Goal: Submit feedback/report problem

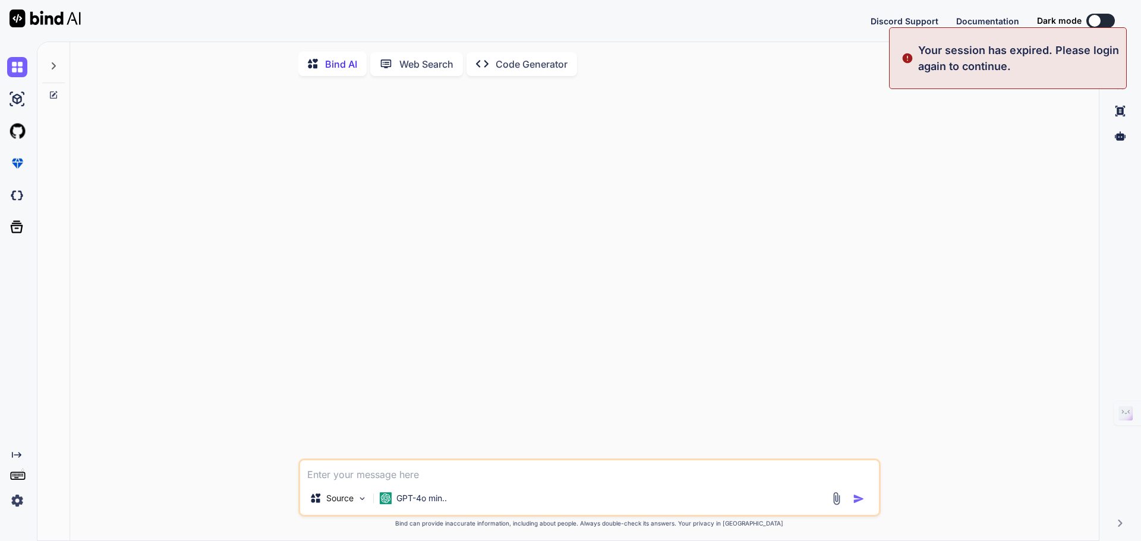
type textarea "x"
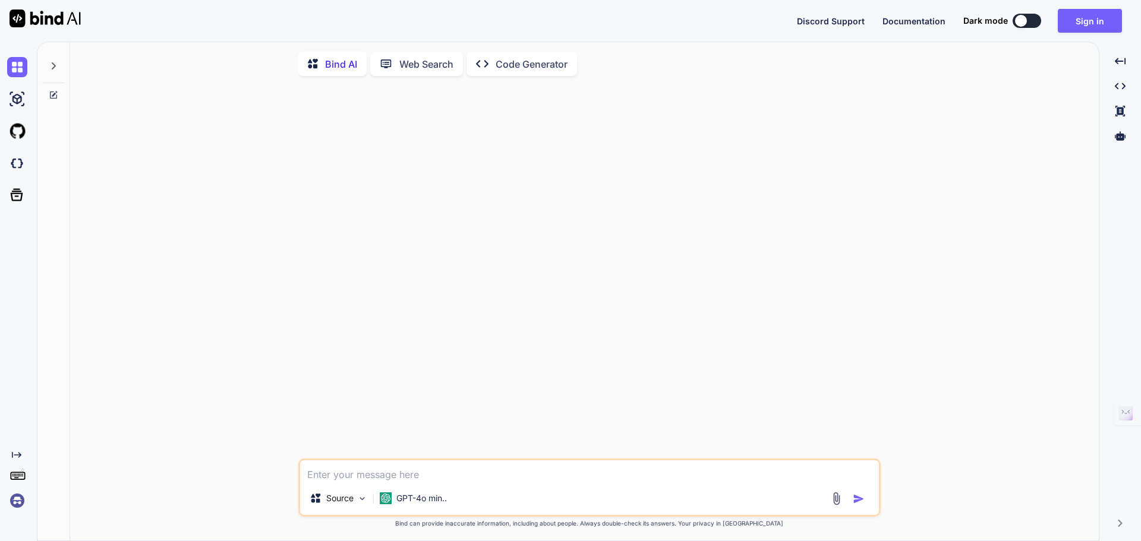
click at [21, 496] on img at bounding box center [17, 501] width 20 height 20
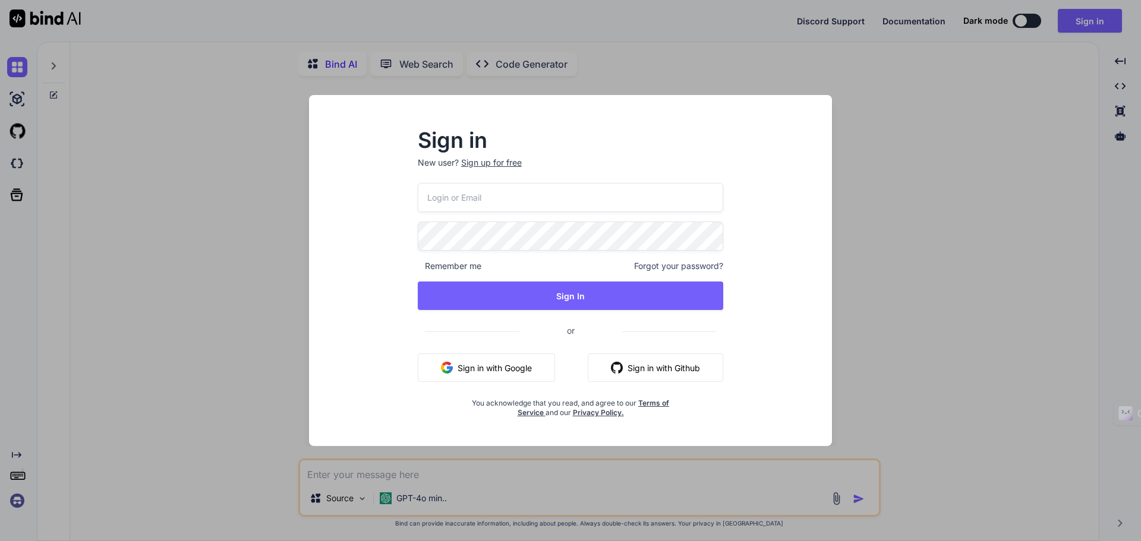
type input "bindai@serf.me"
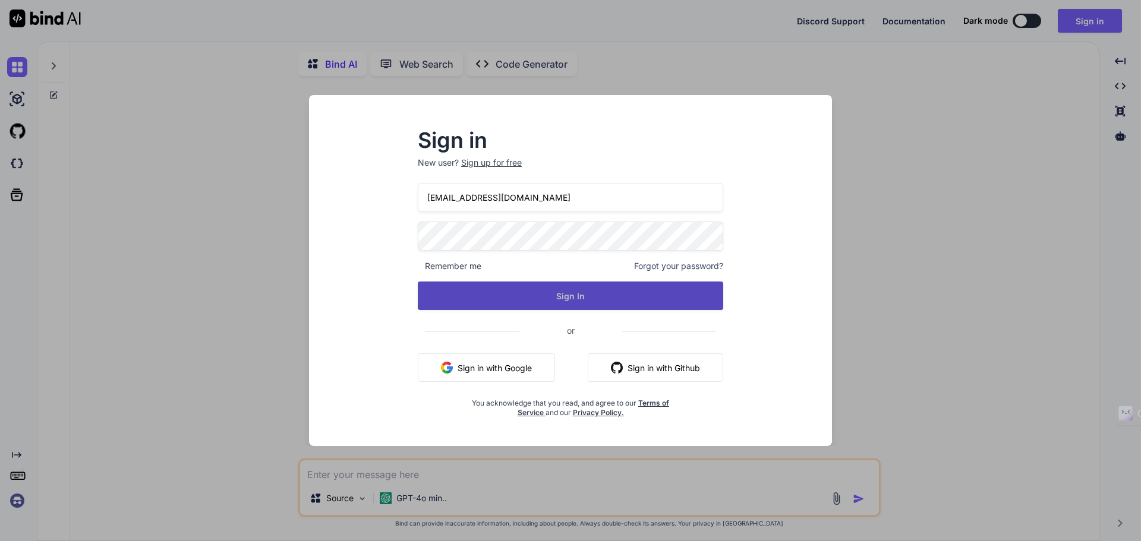
click at [525, 295] on button "Sign In" at bounding box center [570, 296] width 305 height 29
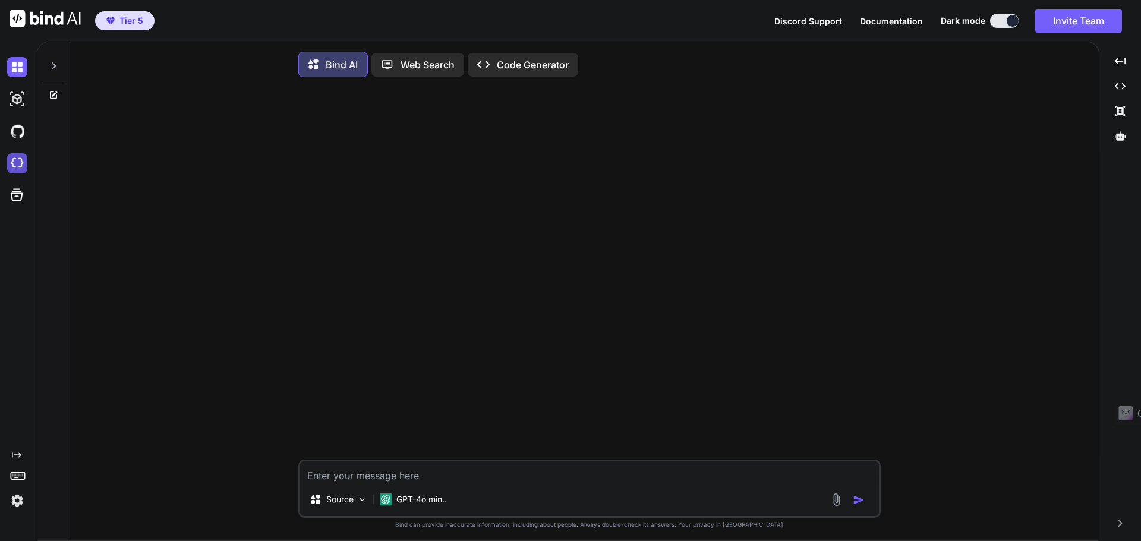
click at [14, 157] on img at bounding box center [17, 163] width 20 height 20
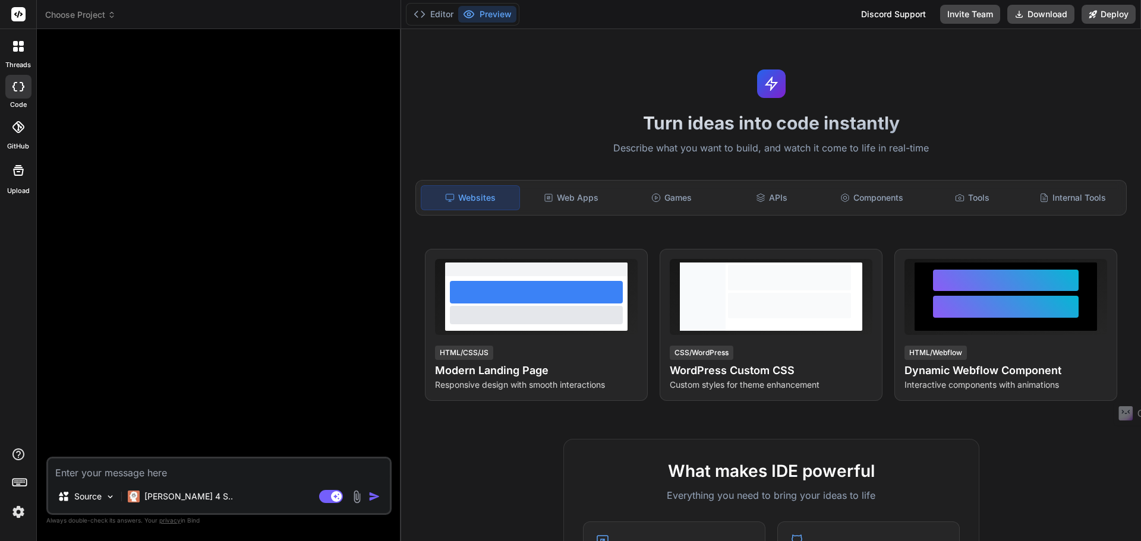
click at [71, 18] on span "Choose Project" at bounding box center [80, 15] width 71 height 12
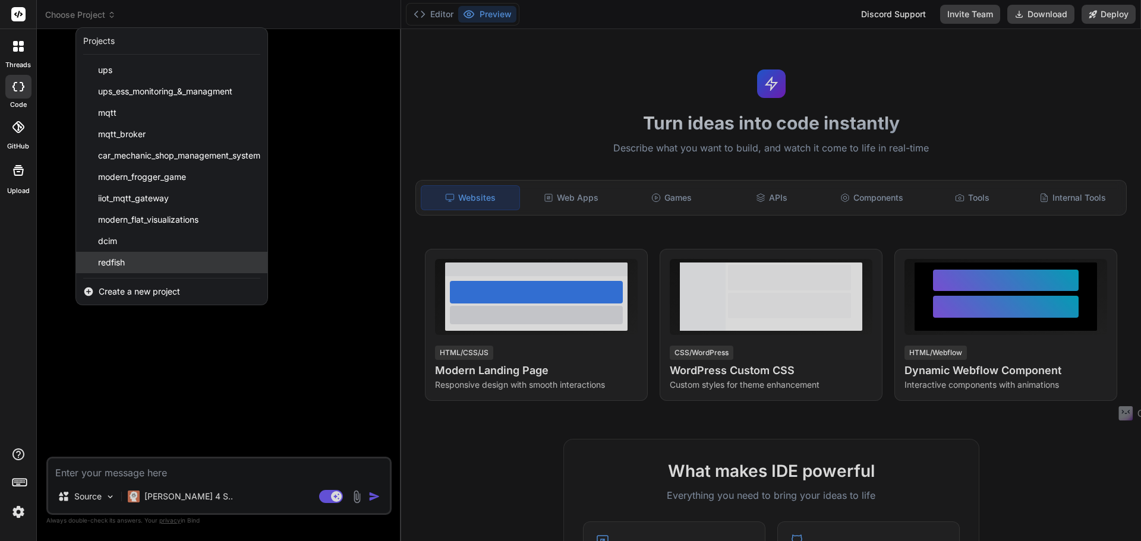
click at [106, 258] on span "redfish" at bounding box center [111, 263] width 27 height 12
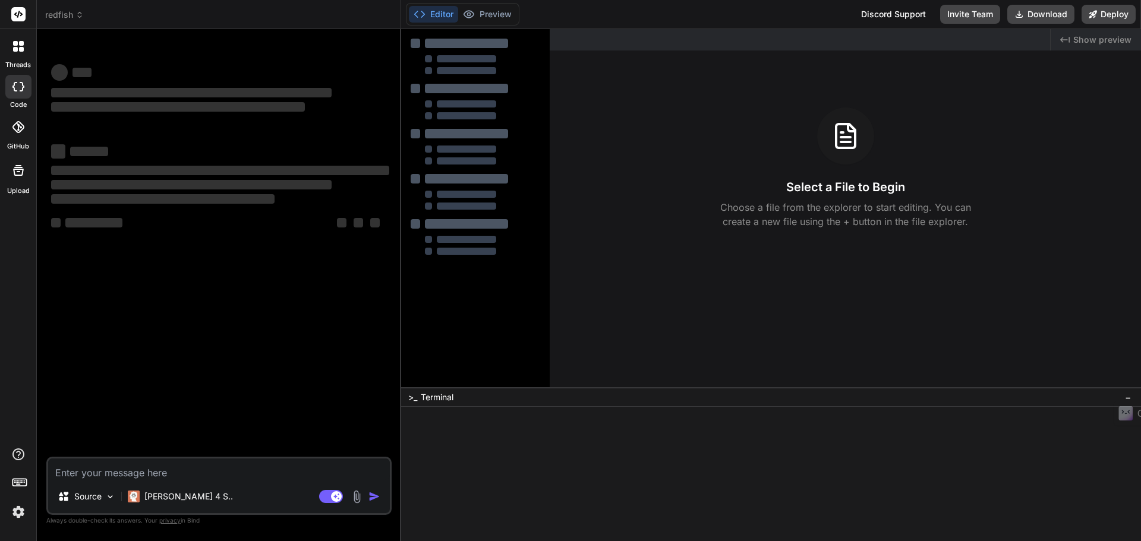
type textarea "x"
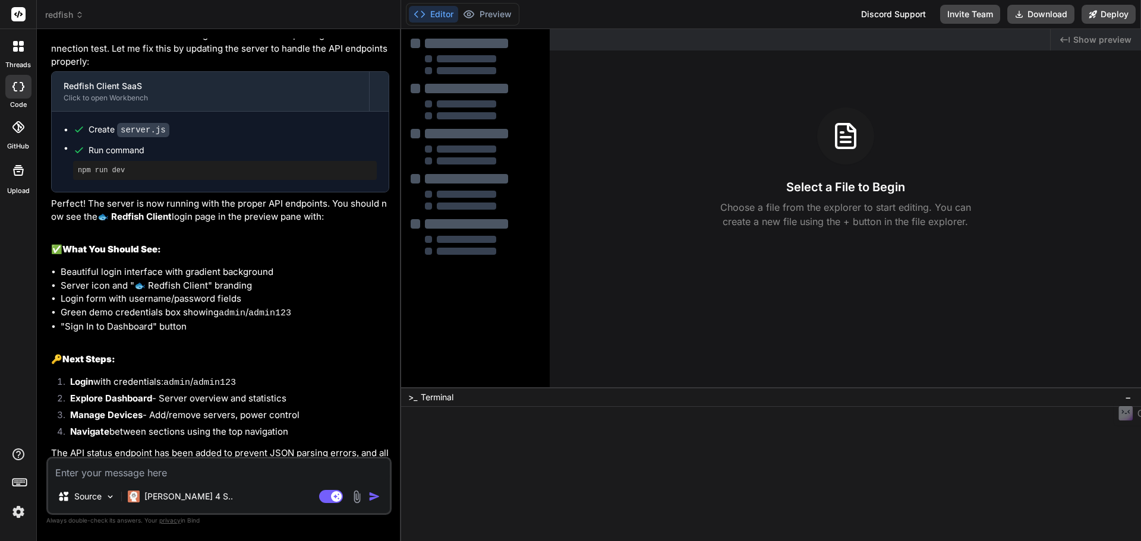
scroll to position [1805, 0]
click at [443, 12] on button "Editor" at bounding box center [433, 14] width 49 height 17
click at [423, 13] on icon at bounding box center [420, 14] width 12 height 12
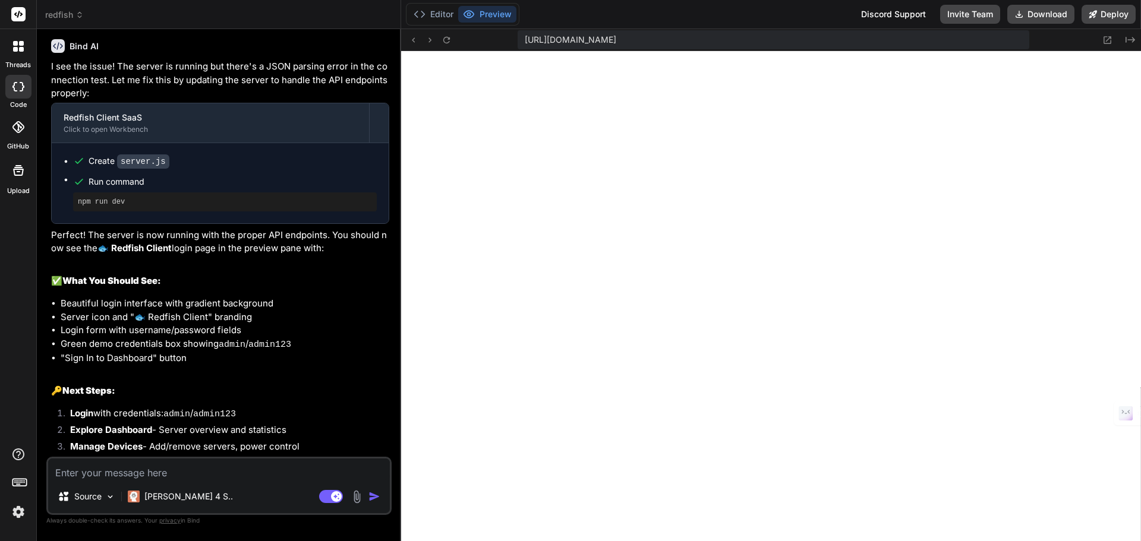
scroll to position [1814, 0]
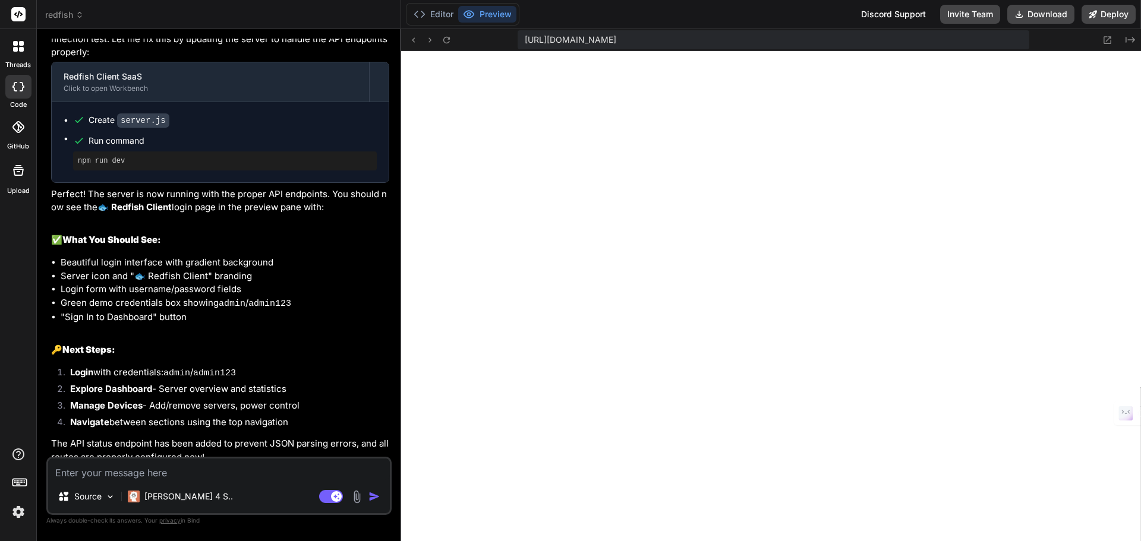
click at [190, 481] on div "Source Claude 4 S.. Agent Mode. When this toggle is activated, AI automatically…" at bounding box center [218, 486] width 345 height 58
click at [188, 474] on textarea at bounding box center [219, 469] width 342 height 21
type textarea "x"
type textarea "I"
type textarea "x"
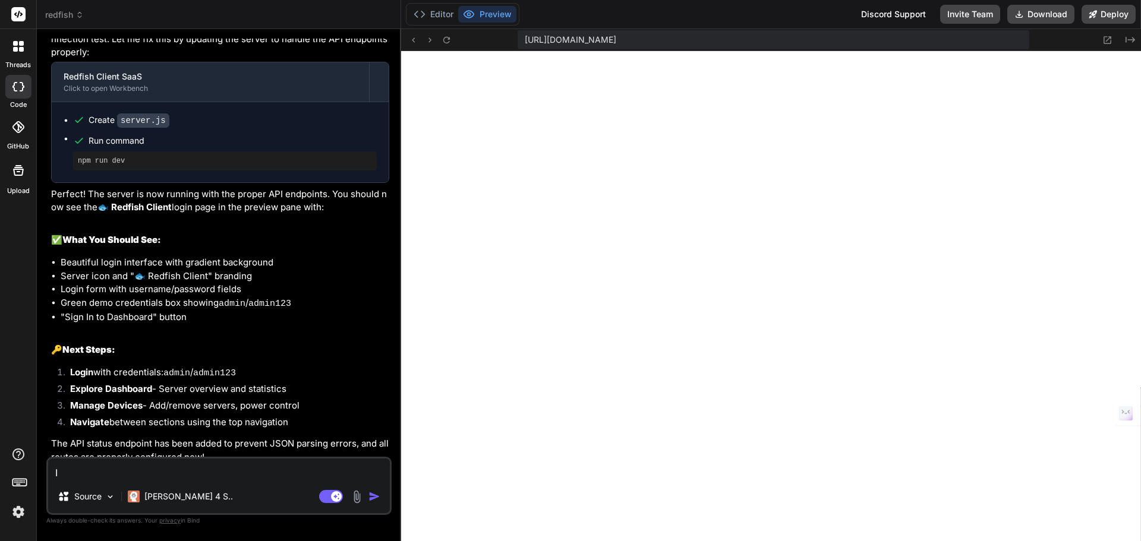
type textarea "It"
type textarea "x"
type textarea "It"
type textarea "x"
type textarea "It s"
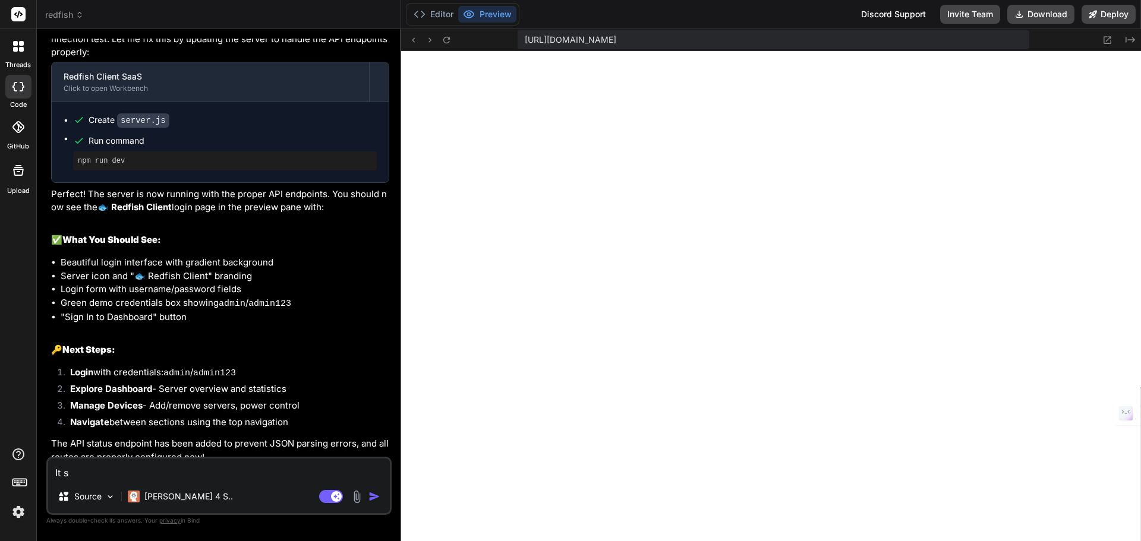
type textarea "x"
type textarea "It st"
type textarea "x"
type textarea "It sti"
type textarea "x"
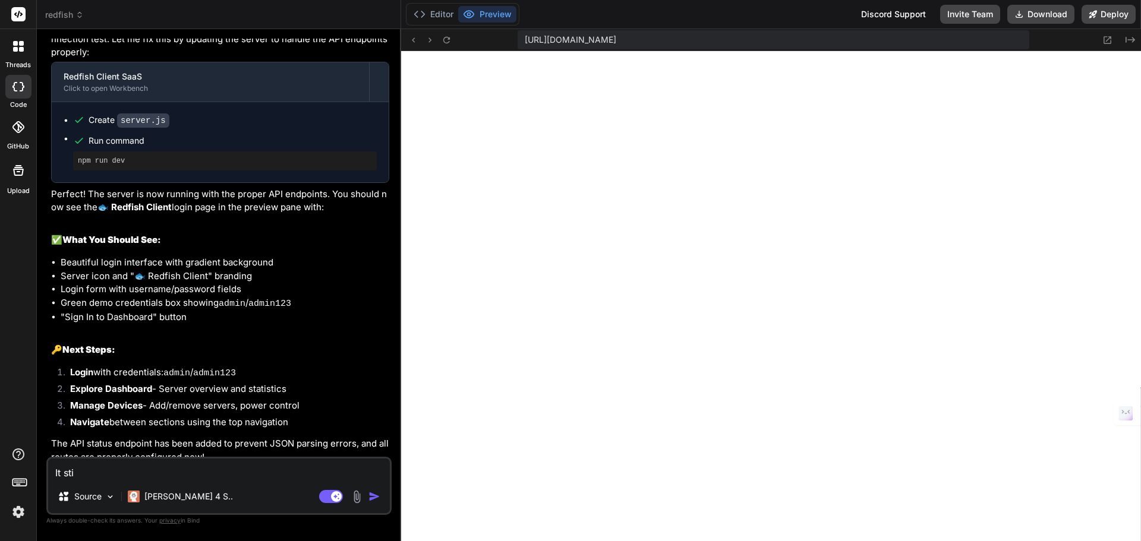
type textarea "It stil"
type textarea "x"
type textarea "It still"
type textarea "x"
type textarea "It still"
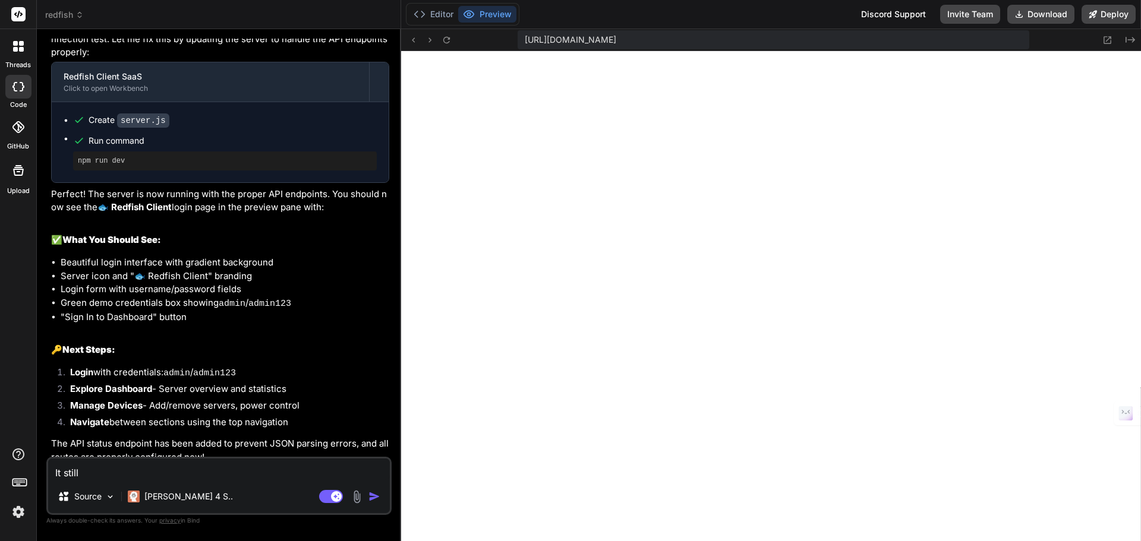
type textarea "x"
type textarea "It still do"
type textarea "x"
type textarea "It still doe"
type textarea "x"
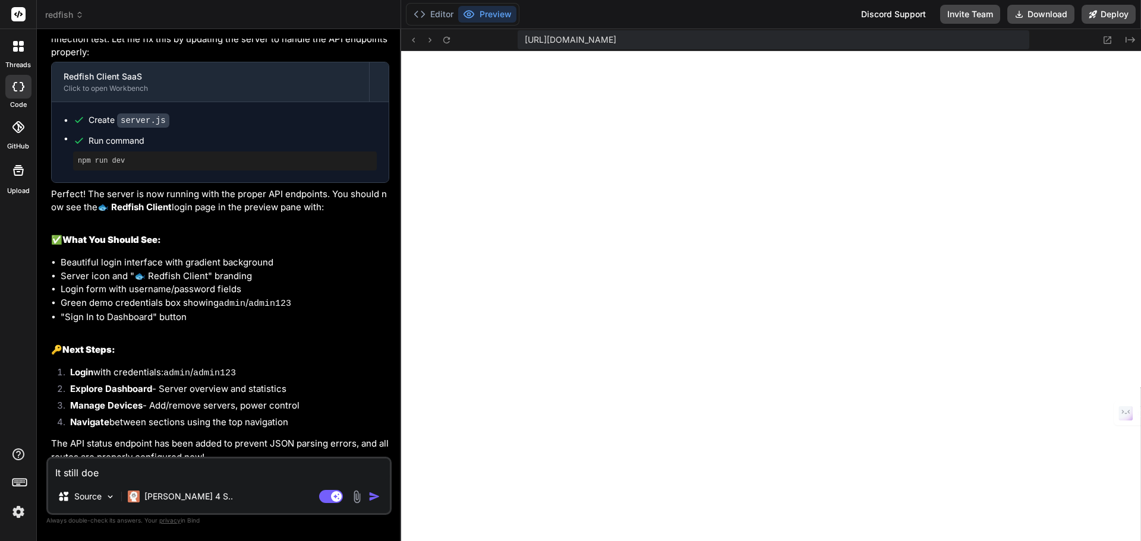
type textarea "It still does"
type textarea "x"
type textarea "It still does"
type textarea "x"
type textarea "It still does n"
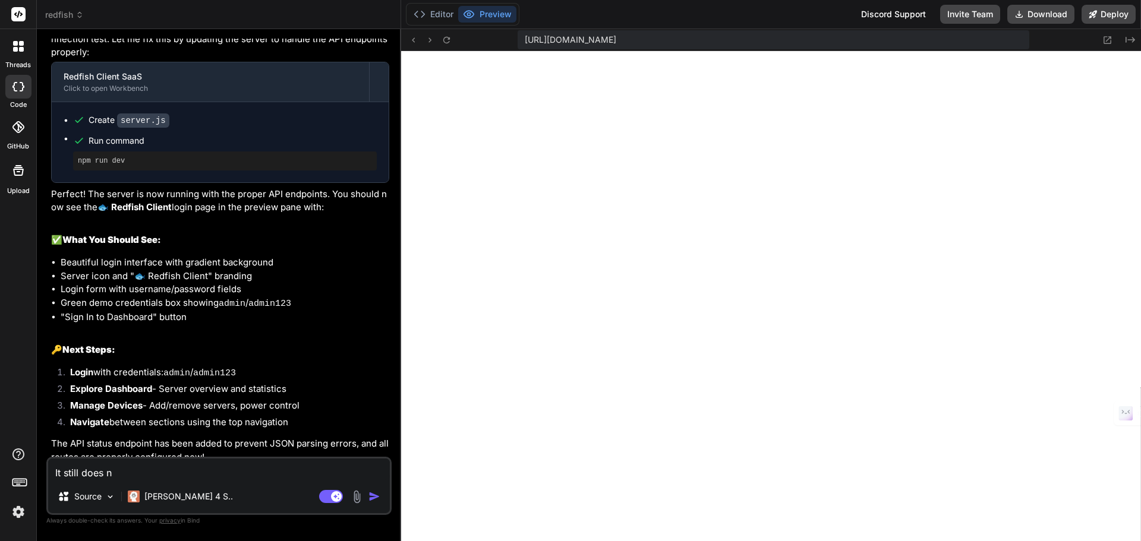
type textarea "x"
type textarea "It still does no"
type textarea "x"
type textarea "It still does not"
type textarea "x"
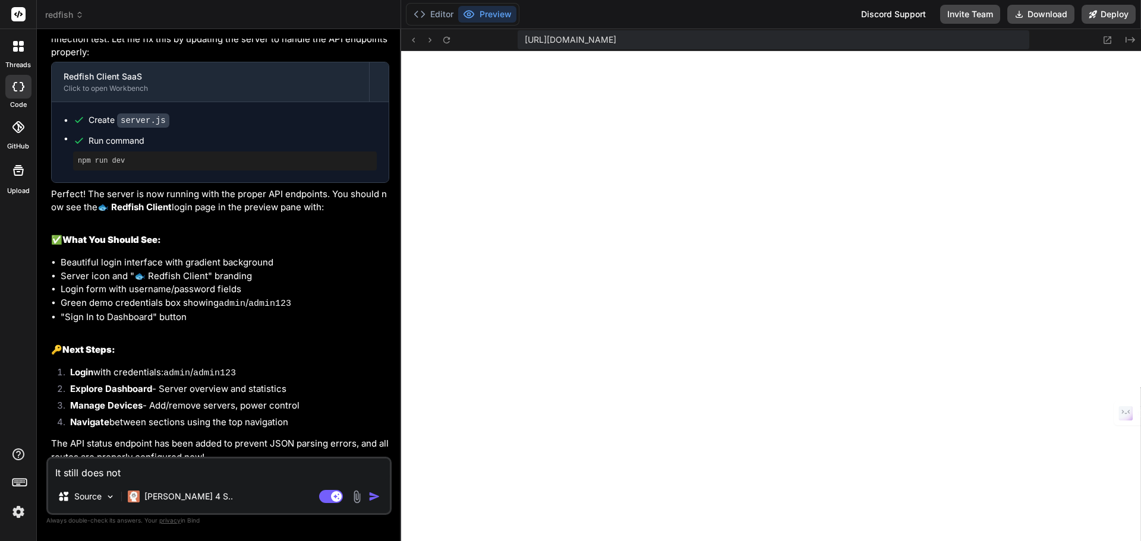
type textarea "It still does not"
type textarea "x"
type textarea "It still does not w"
type textarea "x"
type textarea "It still does not wo"
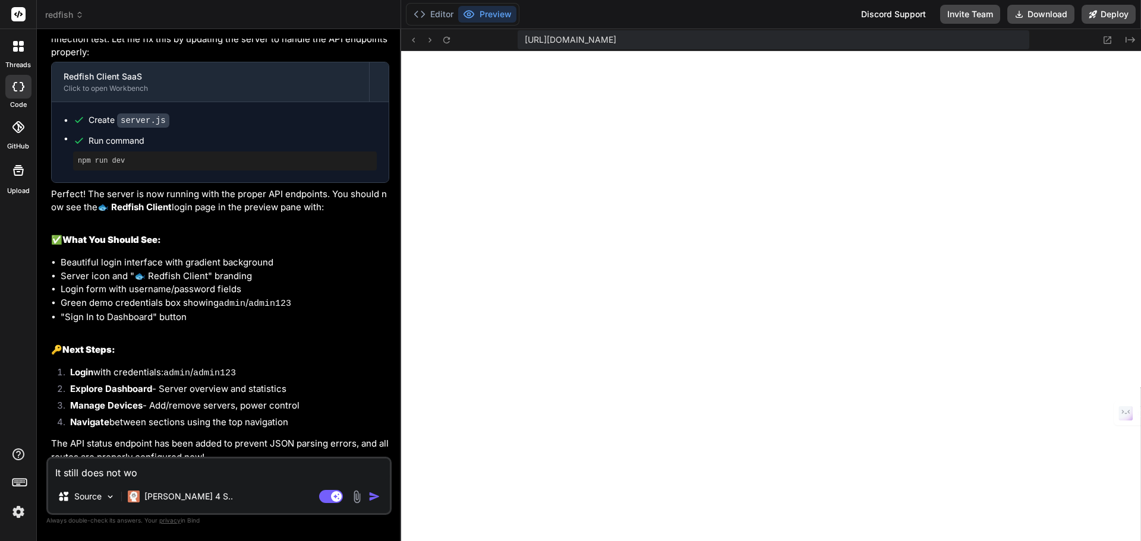
type textarea "x"
type textarea "It still does not wor"
type textarea "x"
type textarea "It still does not work"
type textarea "x"
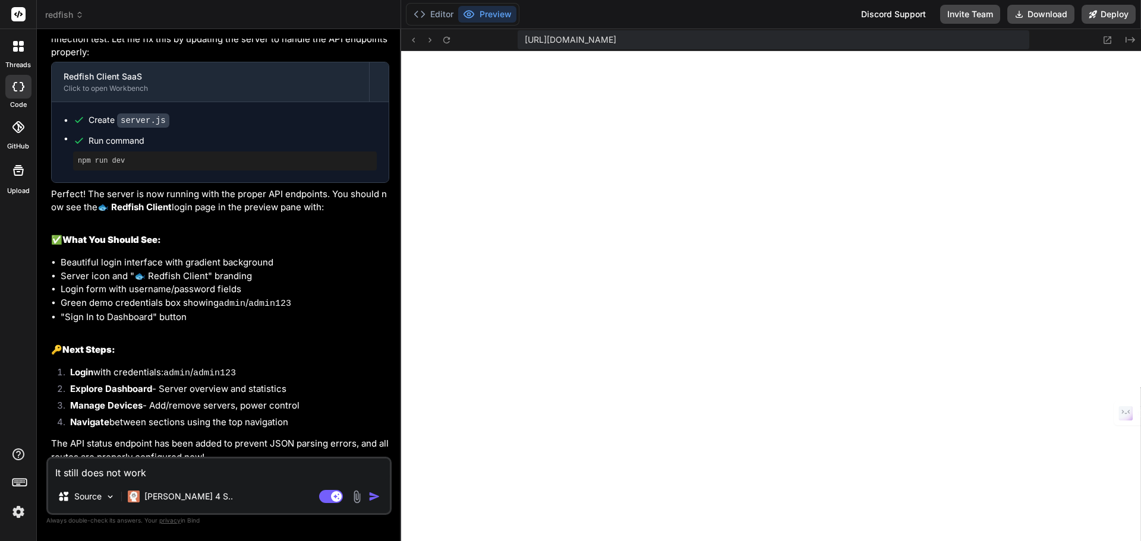
type textarea "It still does not work"
type textarea "x"
type textarea "It still does not work"
type textarea "x"
type textarea "It still does not work,"
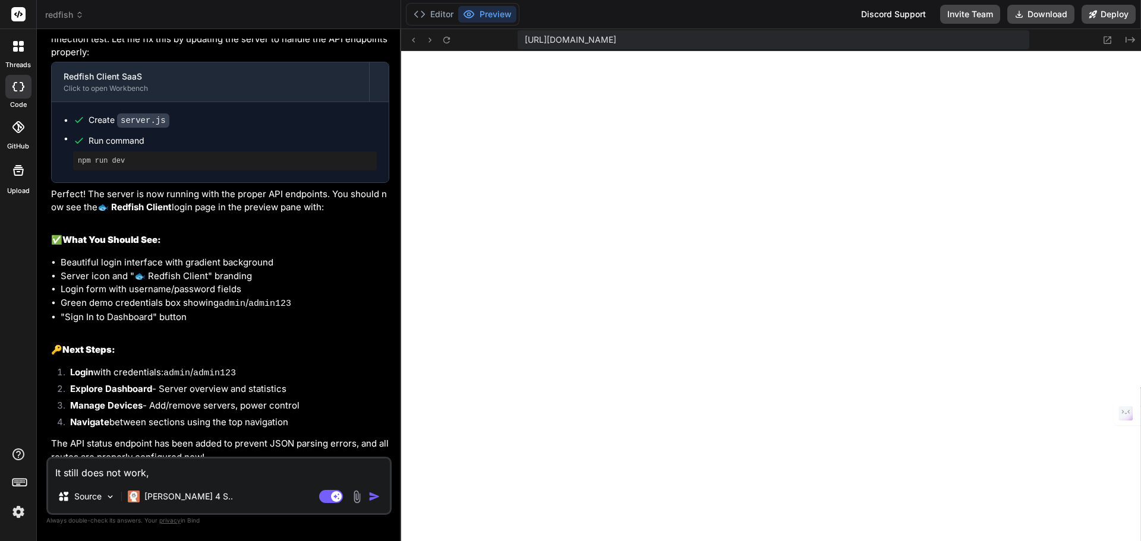
type textarea "x"
type textarea "It still does not work,"
type textarea "x"
type textarea "It still does not work, i"
type textarea "x"
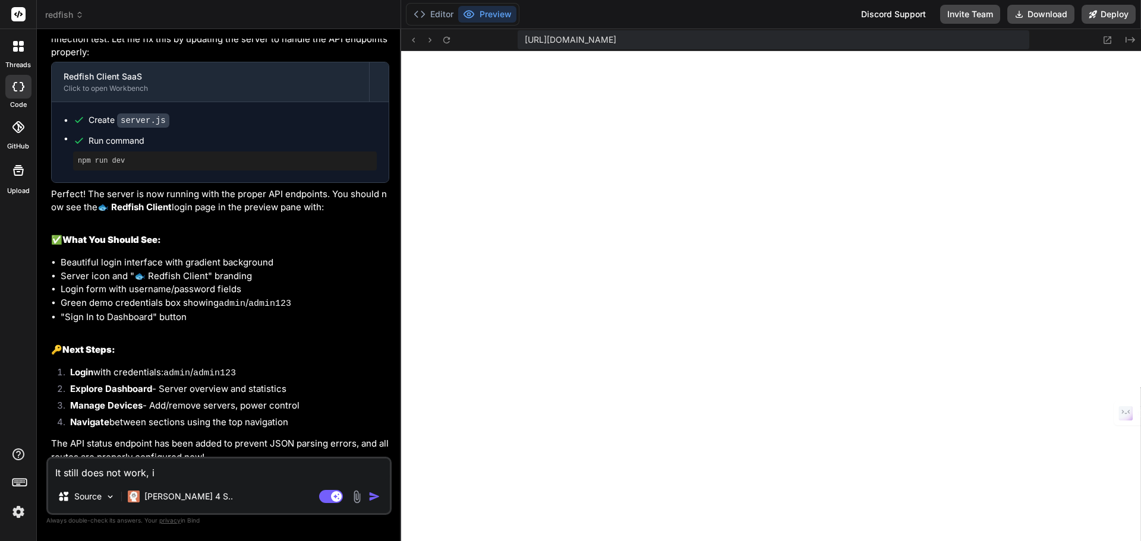
type textarea "It still does not work, i'"
type textarea "x"
type textarea "It still does not work, i'm"
type textarea "x"
type textarea "It still does not work, i'm"
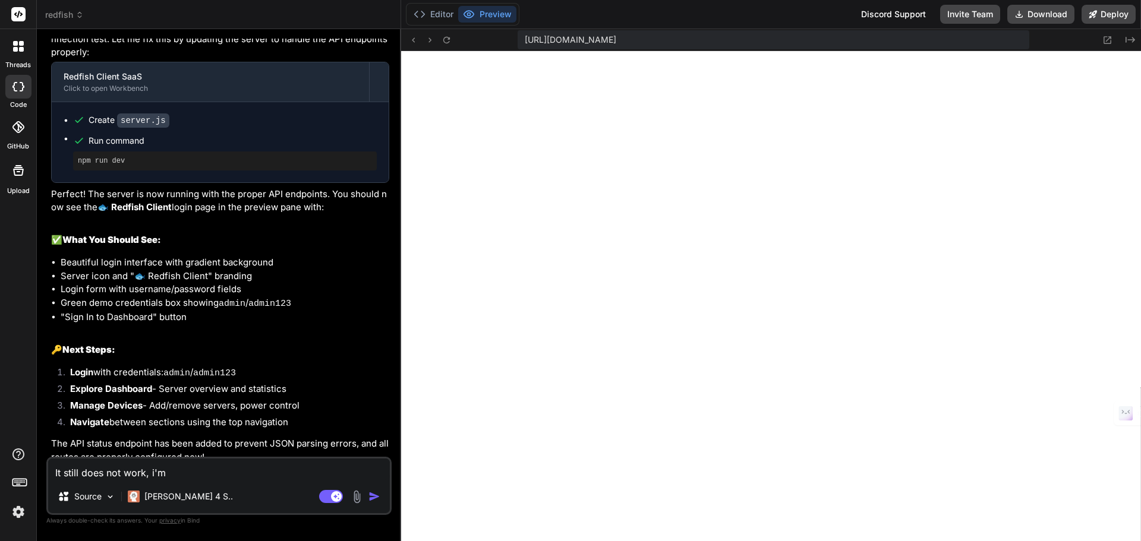
type textarea "x"
type textarea "It still does not work, i'm s"
type textarea "x"
type textarea "It still does not work, i'm se"
type textarea "x"
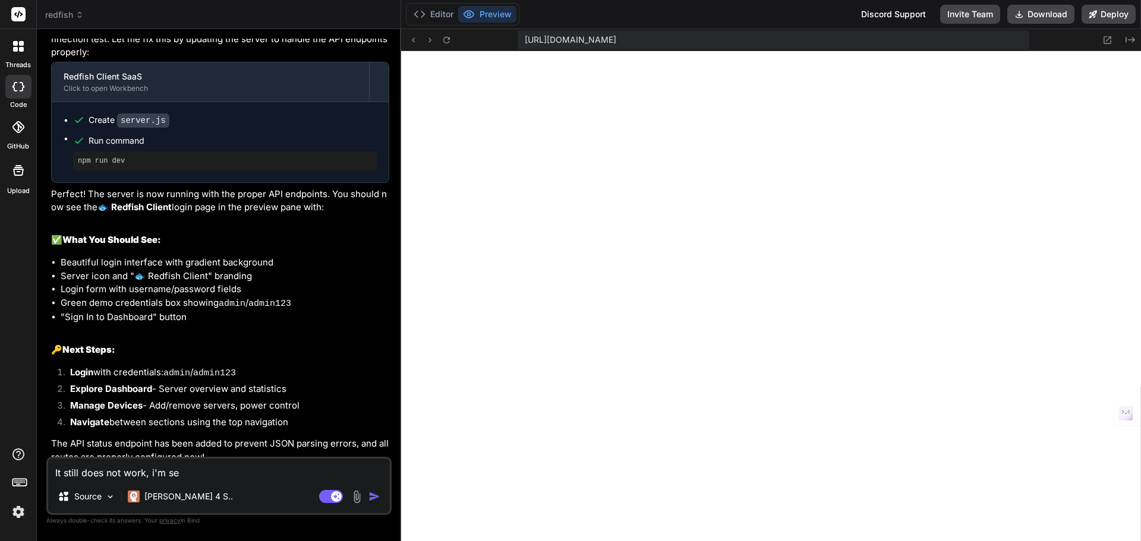
type textarea "It still does not work, i'm see"
type textarea "x"
type textarea "It still does not work, i'm seei"
type textarea "x"
type textarea "It still does not work, i'm seein"
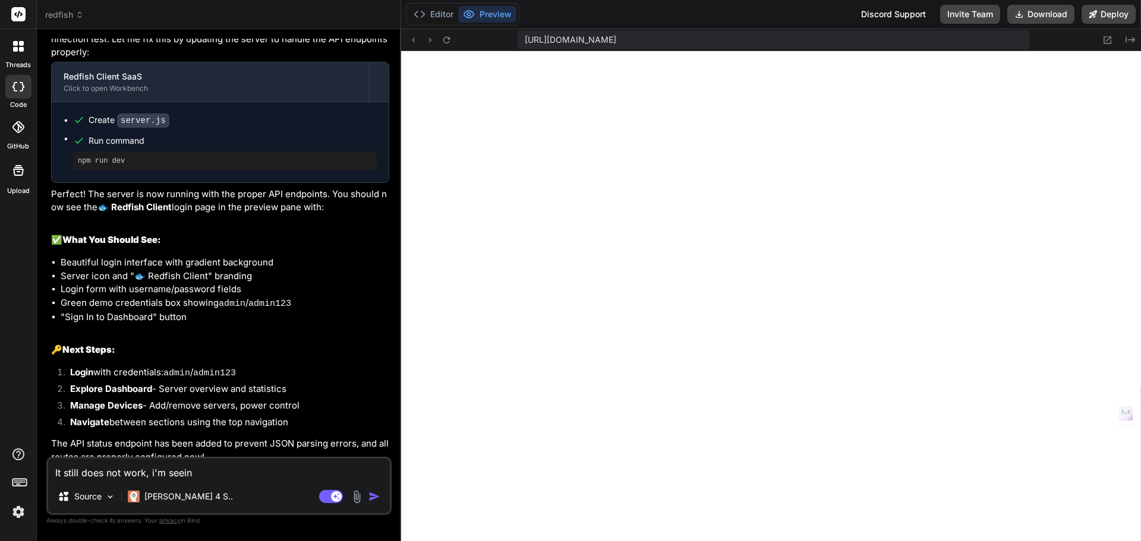
type textarea "x"
type textarea "It still does not work, i'm seeing"
type textarea "x"
type textarea "It still does not work, i'm seeing"
type textarea "x"
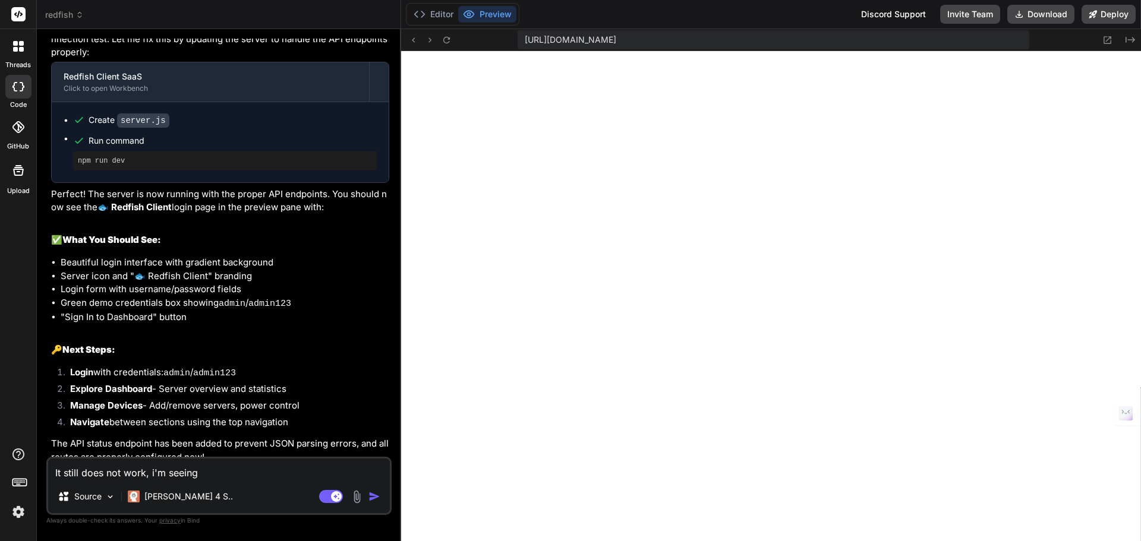
type textarea "It still does not work, i'm seeing t"
type textarea "x"
type textarea "It still does not work, i'm seeing th"
type textarea "x"
type textarea "It still does not work, i'm seeing thi"
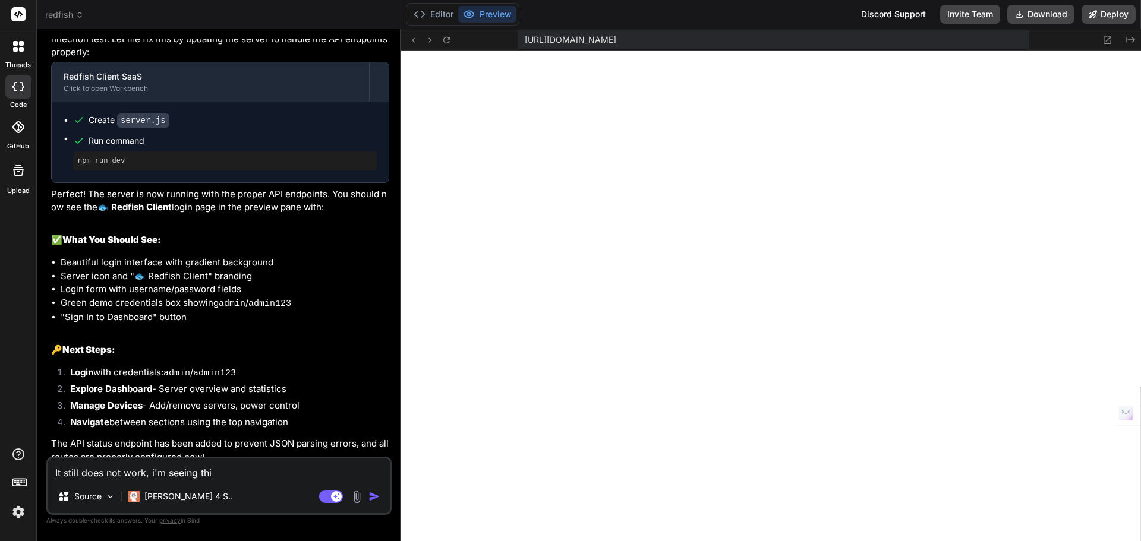
type textarea "x"
type textarea "It still does not work, i'm seeing this"
type textarea "x"
type textarea "It still does not work, i'm seeing this"
type textarea "x"
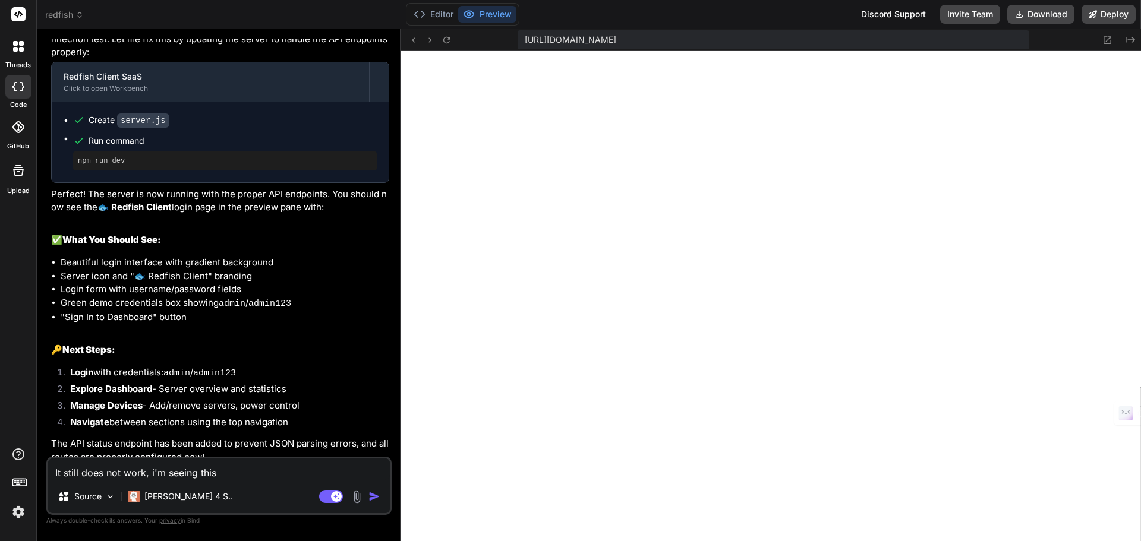
type textarea "It still does not work, i'm seeing this m"
type textarea "x"
type textarea "It still does not work, i'm seeing this me"
type textarea "x"
type textarea "It still does not work, i'm seeing this mes"
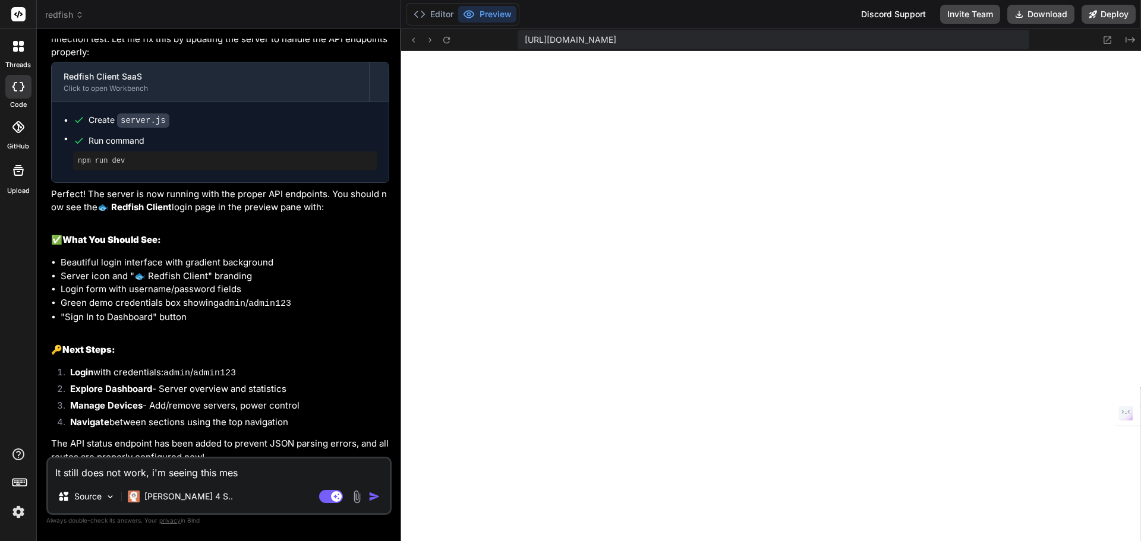
type textarea "x"
type textarea "It still does not work, i'm seeing this mess"
type textarea "x"
type textarea "It still does not work, i'm seeing this messa"
type textarea "x"
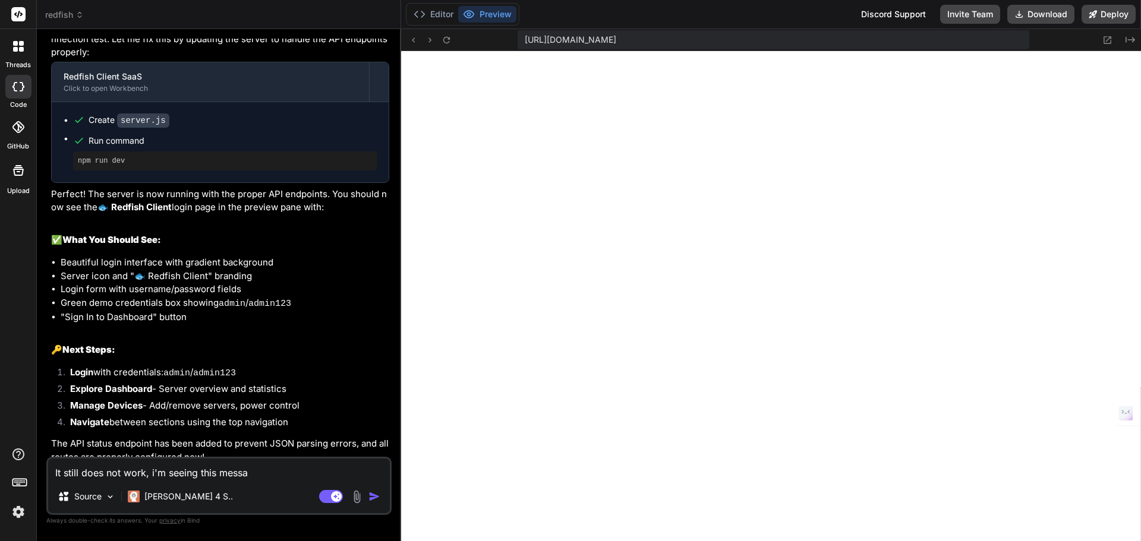
type textarea "It still does not work, i'm seeing this messag"
type textarea "x"
type textarea "It still does not work, i'm seeing this message"
type textarea "x"
type textarea "It still does not work, i'm seeing this message:"
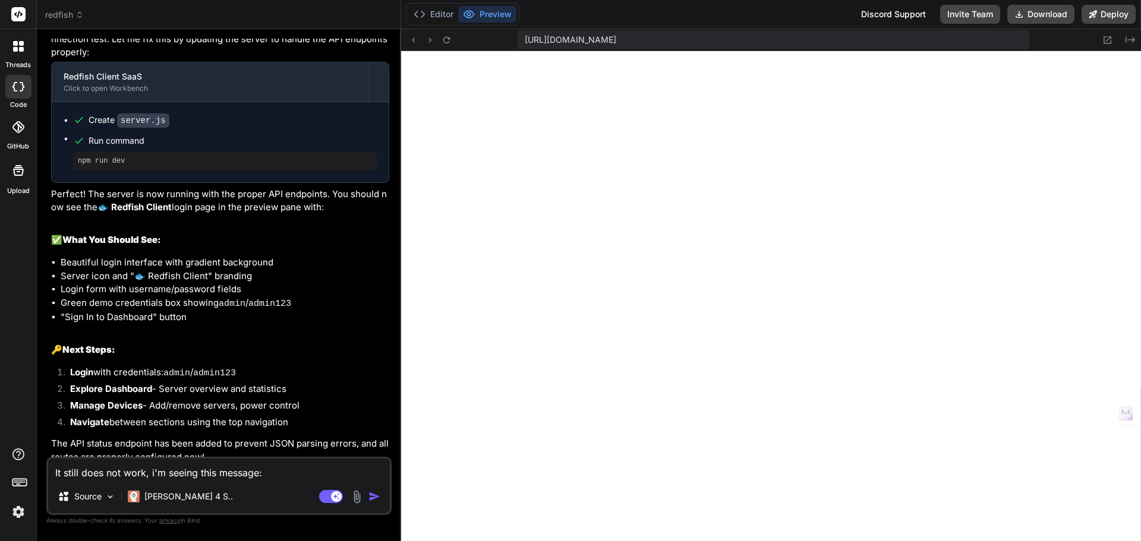
type textarea "x"
type textarea "It still does not work, i'm seeing this message:"
paste textarea "🖥️ Redfish Client SaaS Testing server connection... ❌ Connection failed: Unexpe…"
type textarea "x"
type textarea "It still does not work, i'm seeing this message: 🖥️ Redfish Client SaaS Testing…"
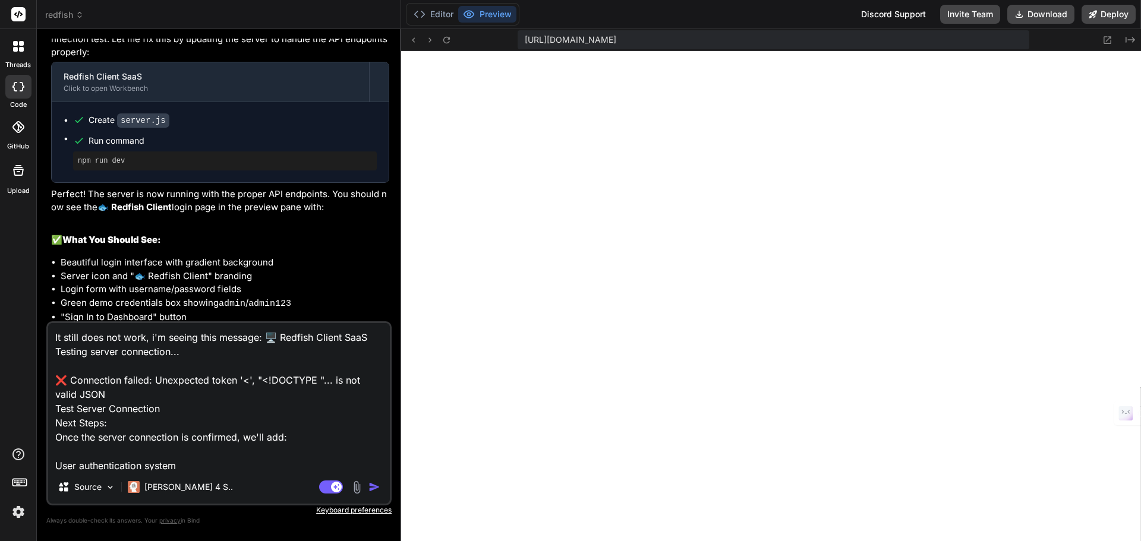
scroll to position [44, 0]
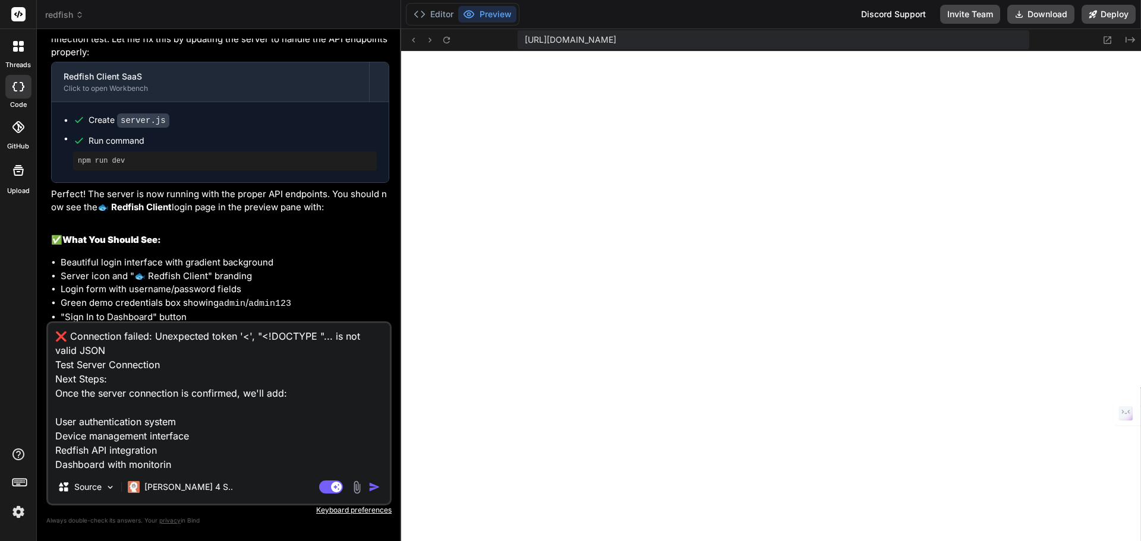
type textarea "x"
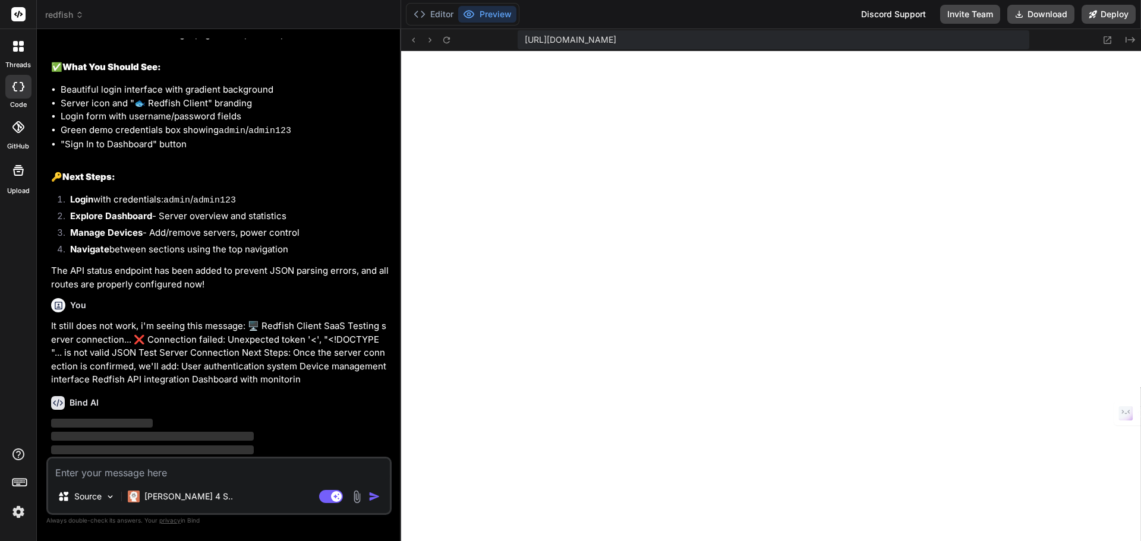
scroll to position [1991, 0]
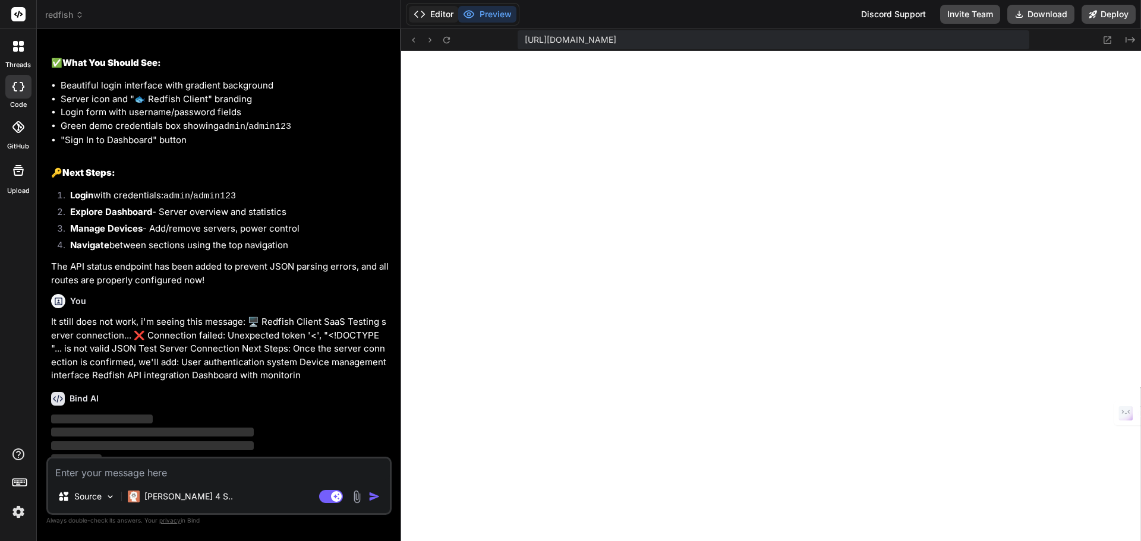
click at [434, 15] on button "Editor" at bounding box center [433, 14] width 49 height 17
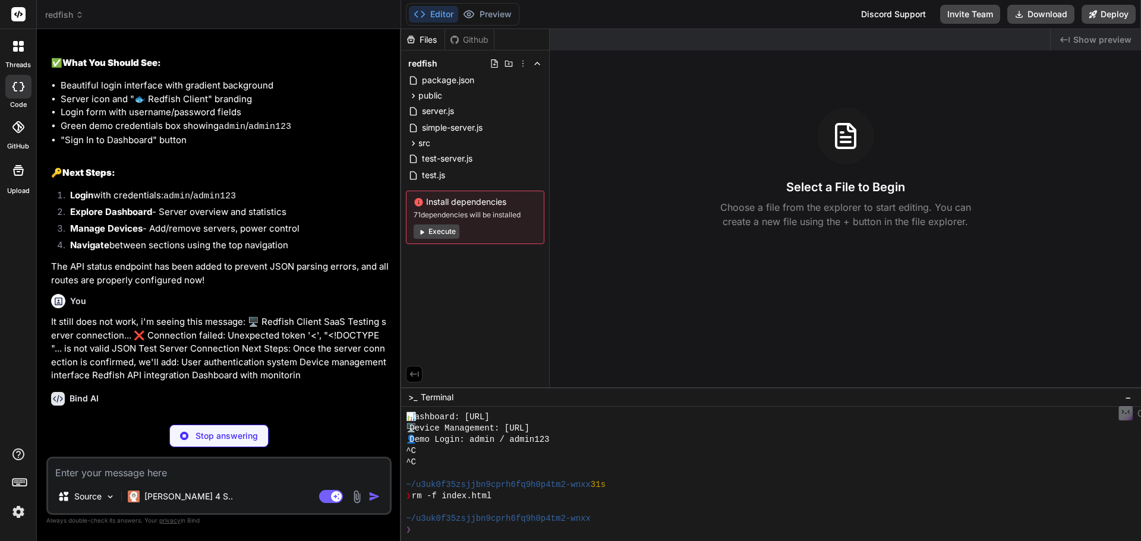
click at [480, 43] on div "Github" at bounding box center [469, 40] width 49 height 12
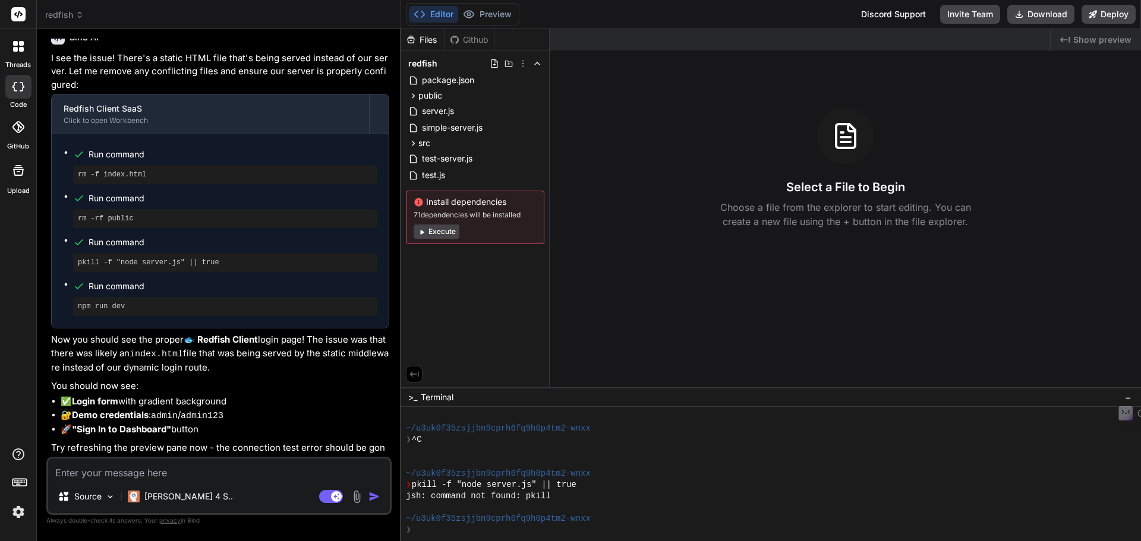
scroll to position [2355, 0]
click at [428, 12] on button "Editor" at bounding box center [433, 14] width 49 height 17
click at [1096, 39] on span "Show preview" at bounding box center [1102, 40] width 58 height 12
click at [434, 235] on button "Execute" at bounding box center [437, 232] width 46 height 14
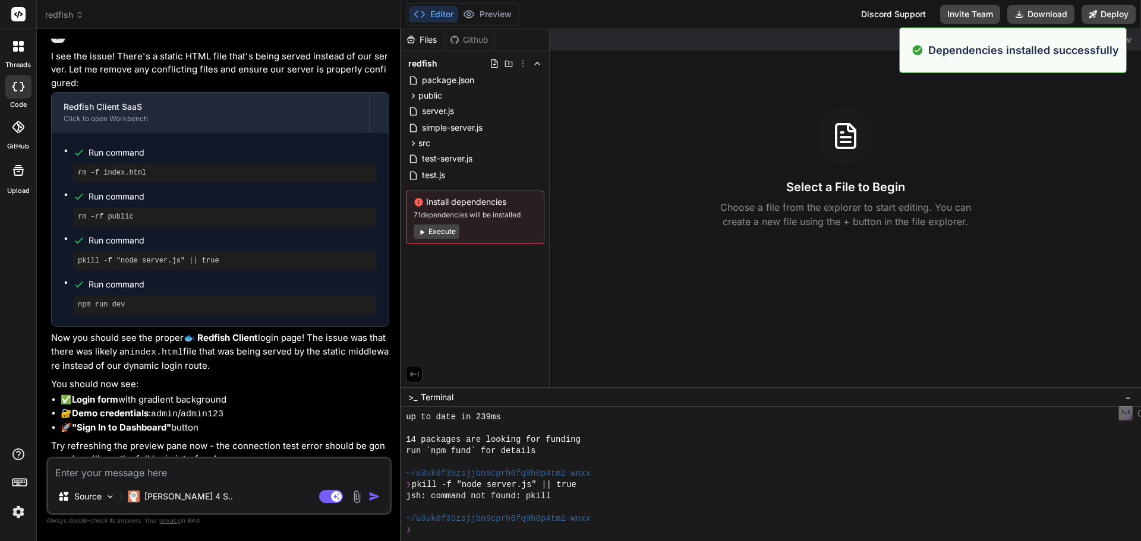
scroll to position [689, 0]
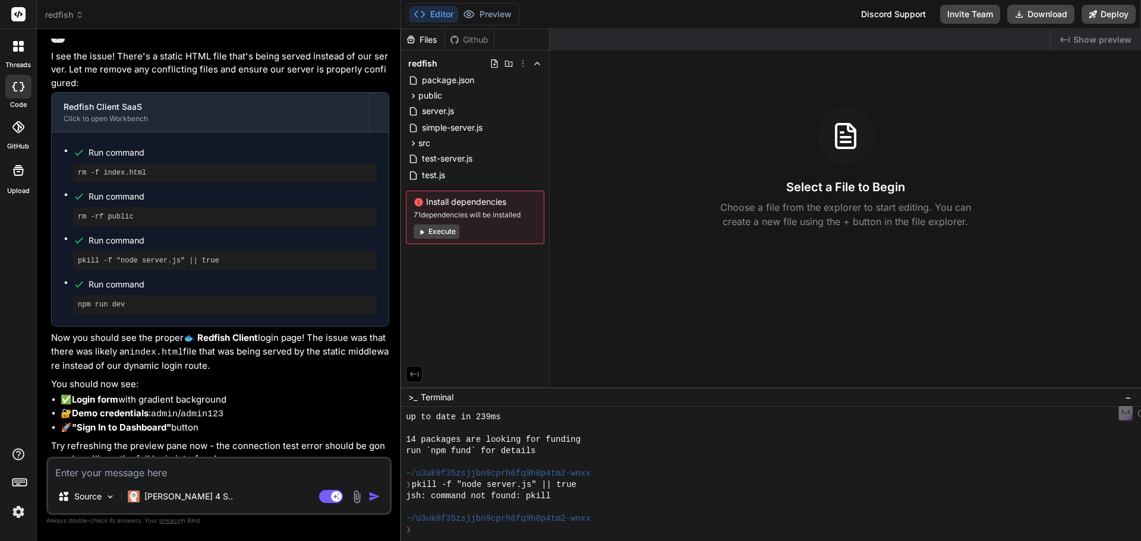
click at [440, 225] on button "Execute" at bounding box center [437, 232] width 46 height 14
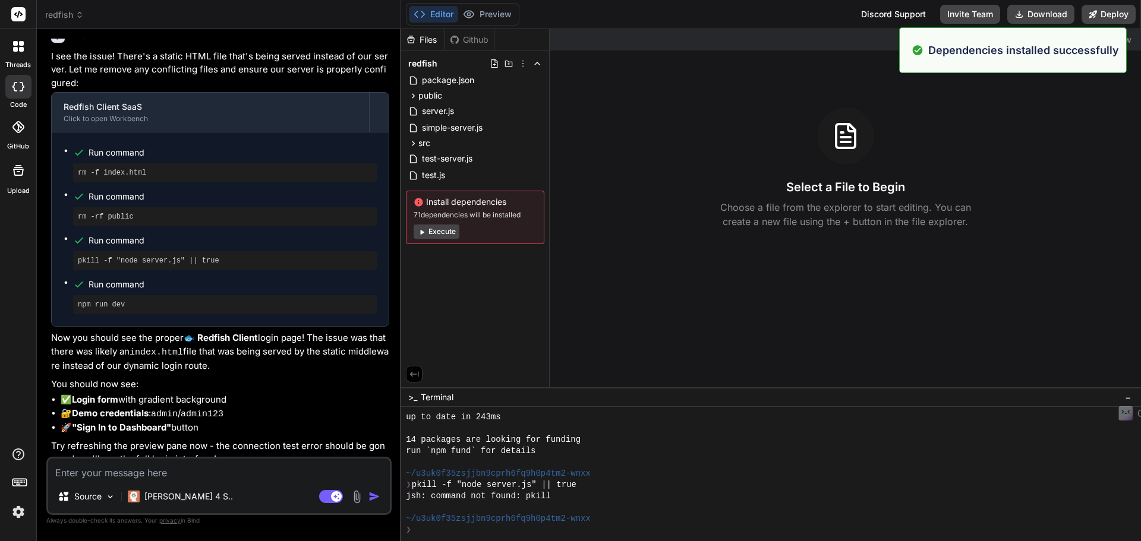
scroll to position [869, 0]
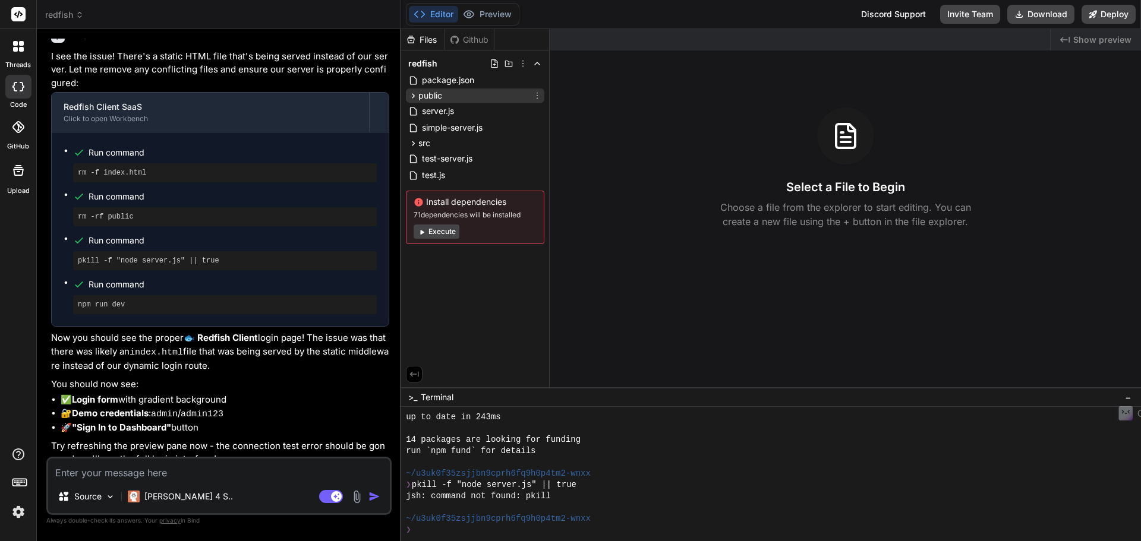
click at [434, 93] on span "public" at bounding box center [430, 96] width 24 height 12
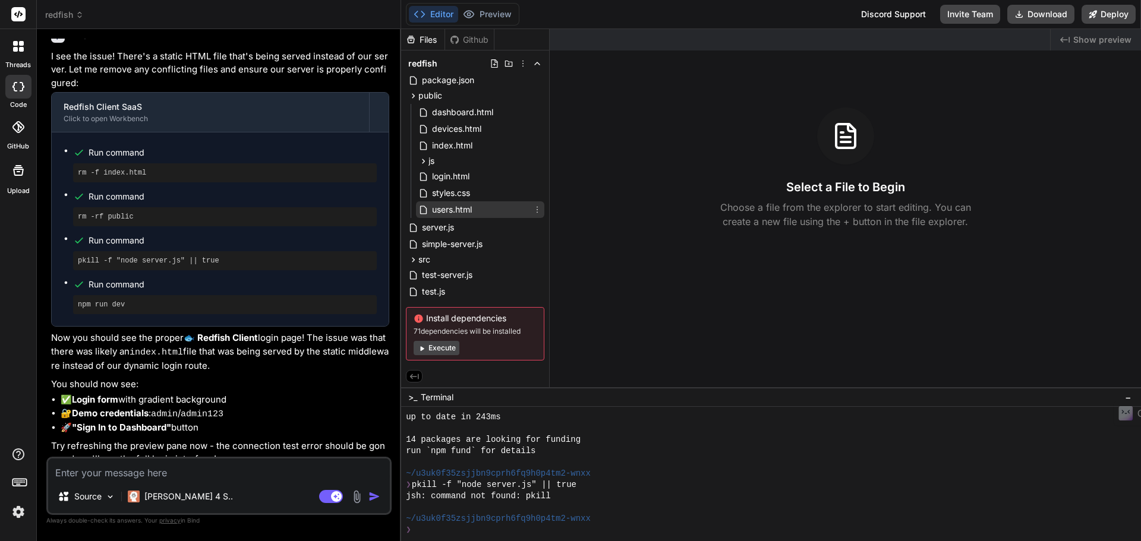
click at [445, 209] on span "users.html" at bounding box center [452, 210] width 42 height 14
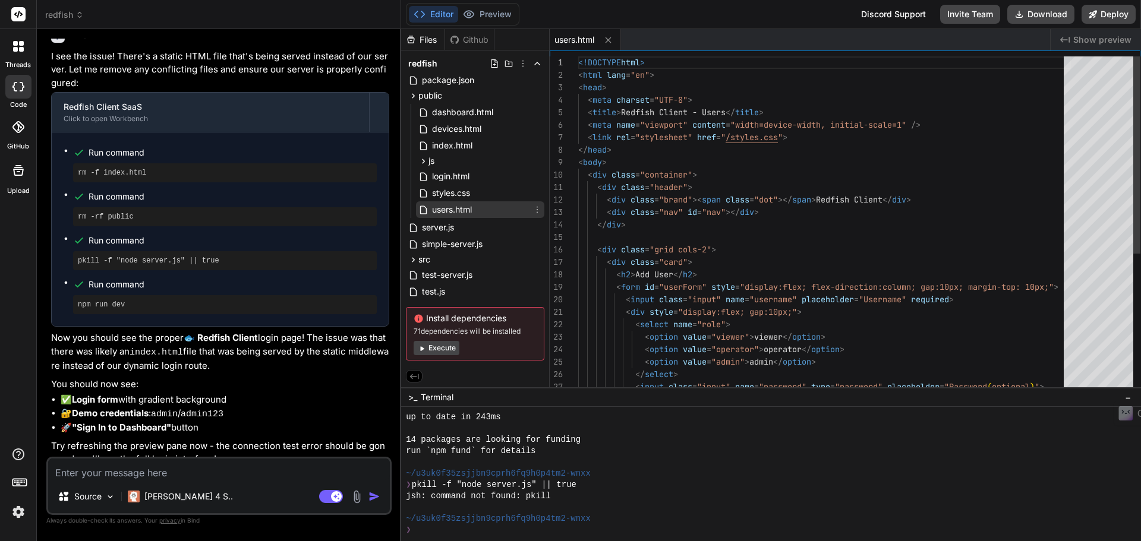
type textarea "x"
click at [465, 114] on span "dashboard.html" at bounding box center [463, 112] width 64 height 14
type textarea "window.location.href = '/login'; } // Load dashboard on page load loadDashboard…"
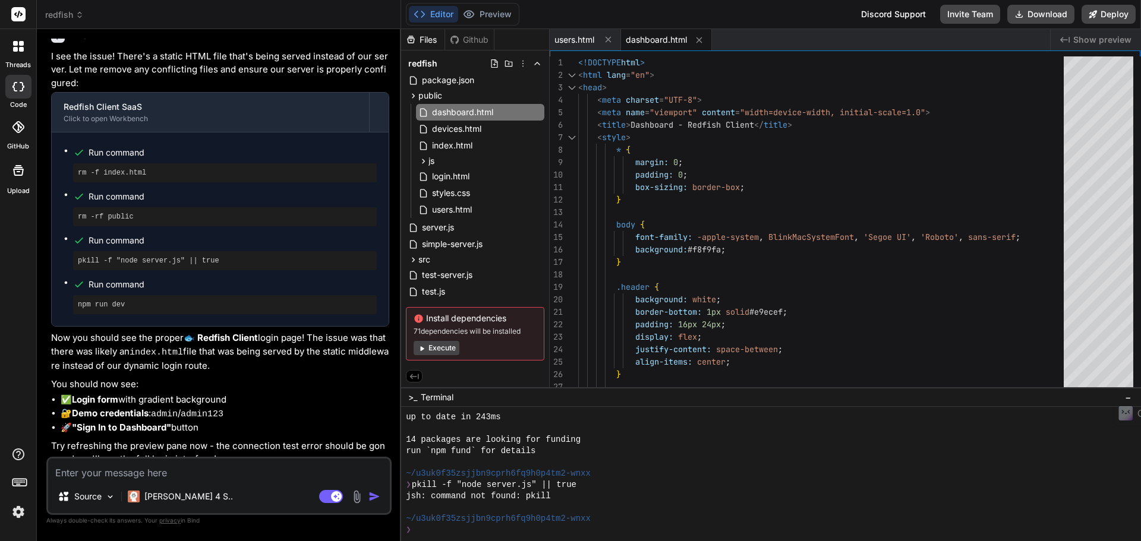
click at [1101, 31] on div "Created with Pixso. Show preview" at bounding box center [1096, 39] width 90 height 21
click at [1093, 35] on span "Show preview" at bounding box center [1102, 40] width 58 height 12
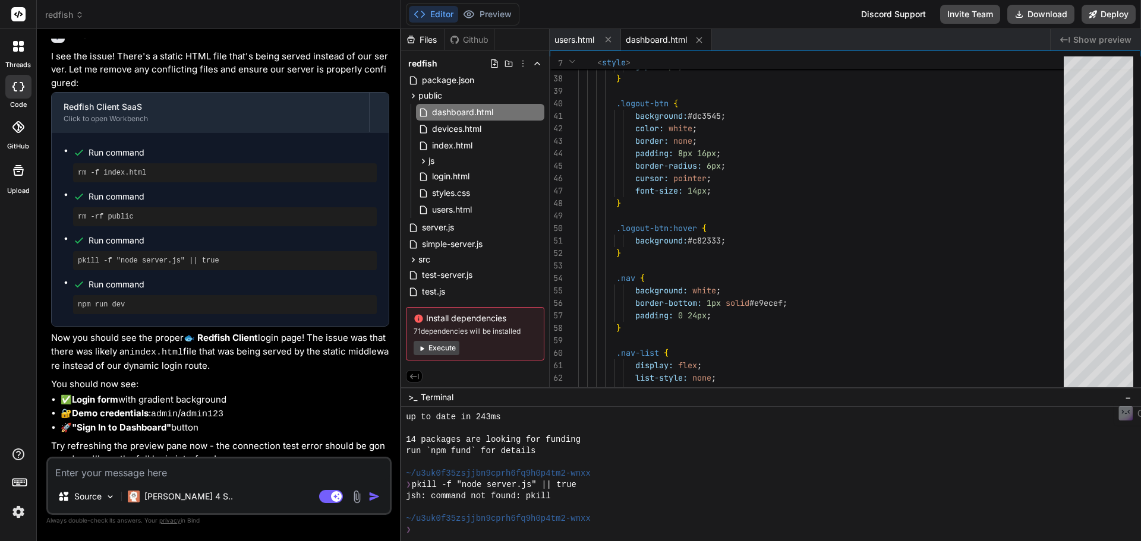
click at [1101, 42] on span "Show preview" at bounding box center [1102, 40] width 58 height 12
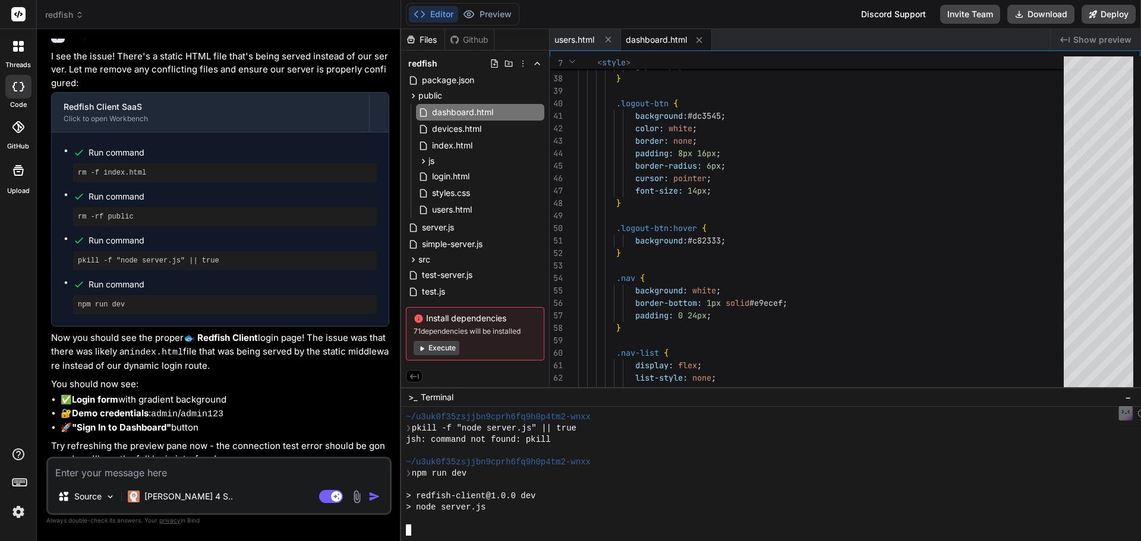
scroll to position [982, 0]
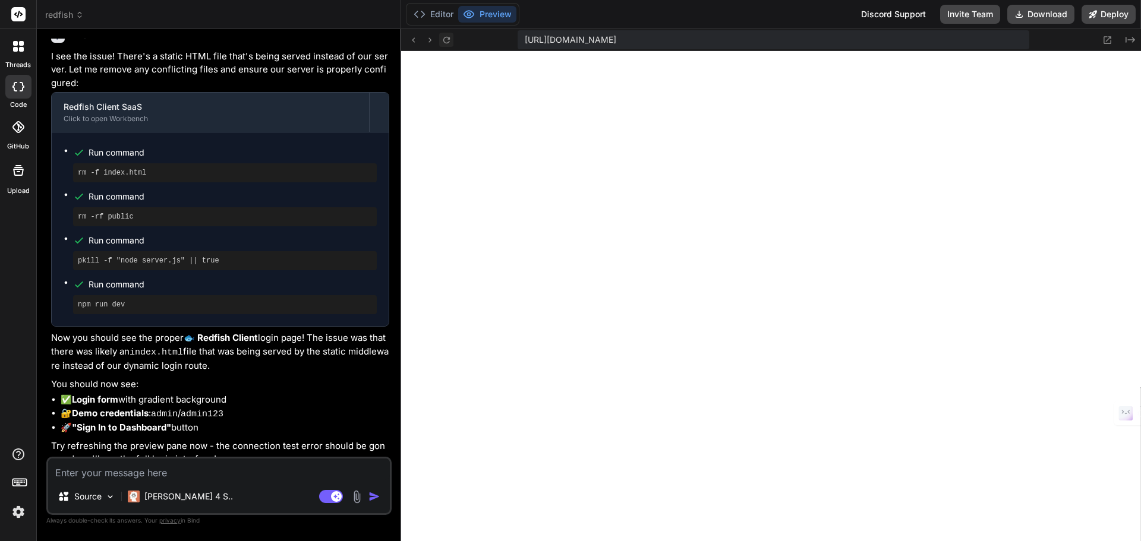
click at [449, 41] on icon at bounding box center [447, 40] width 10 height 10
click at [143, 473] on textarea at bounding box center [219, 469] width 342 height 21
type textarea "x"
type textarea "N"
type textarea "x"
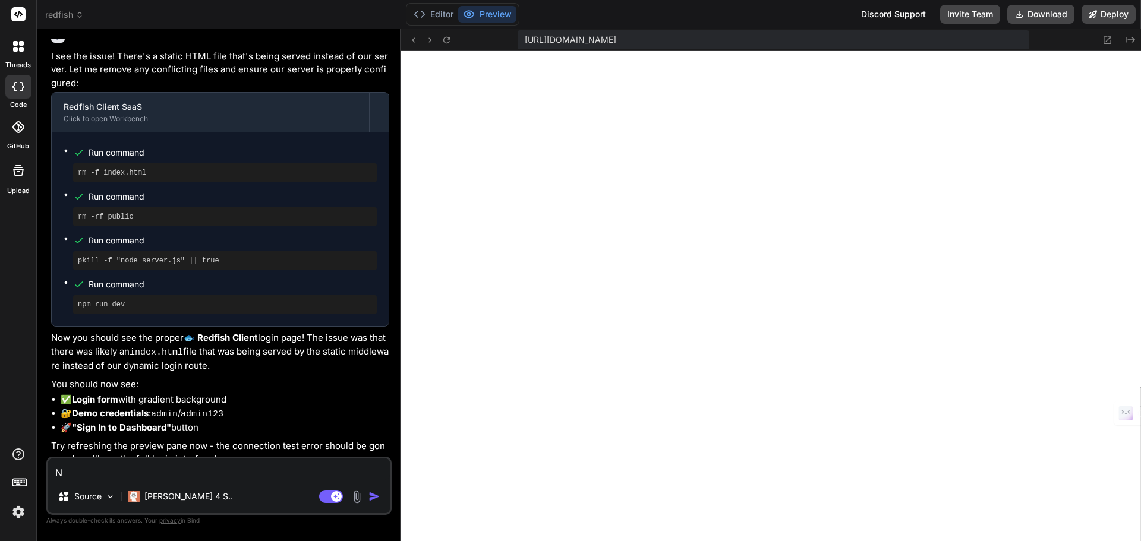
type textarea "No"
type textarea "x"
type textarea "Now"
type textarea "x"
type textarea "Now"
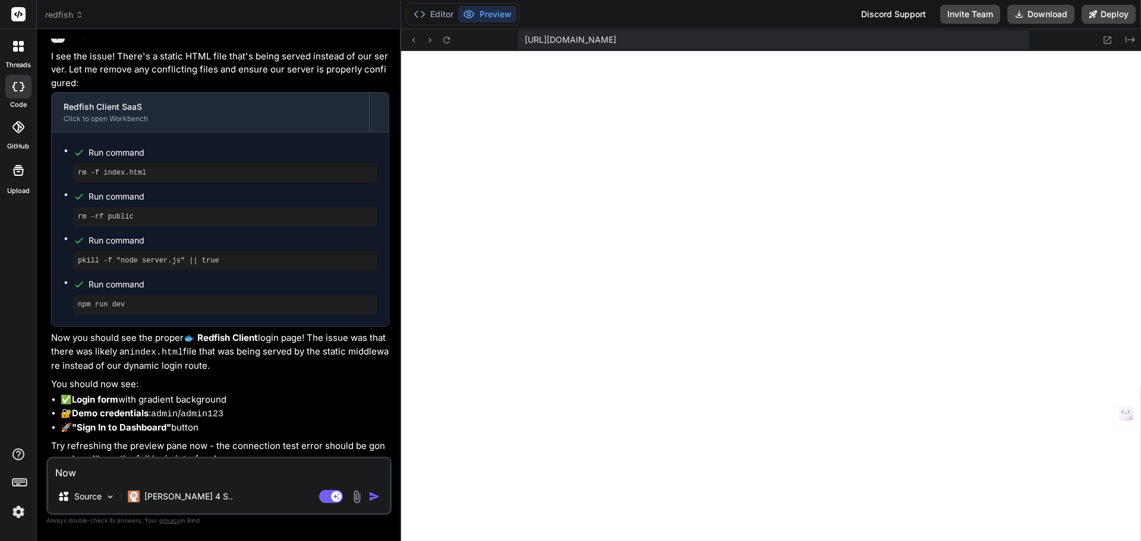
type textarea "x"
type textarea "Now i"
type textarea "x"
type textarea "Now i"
type textarea "x"
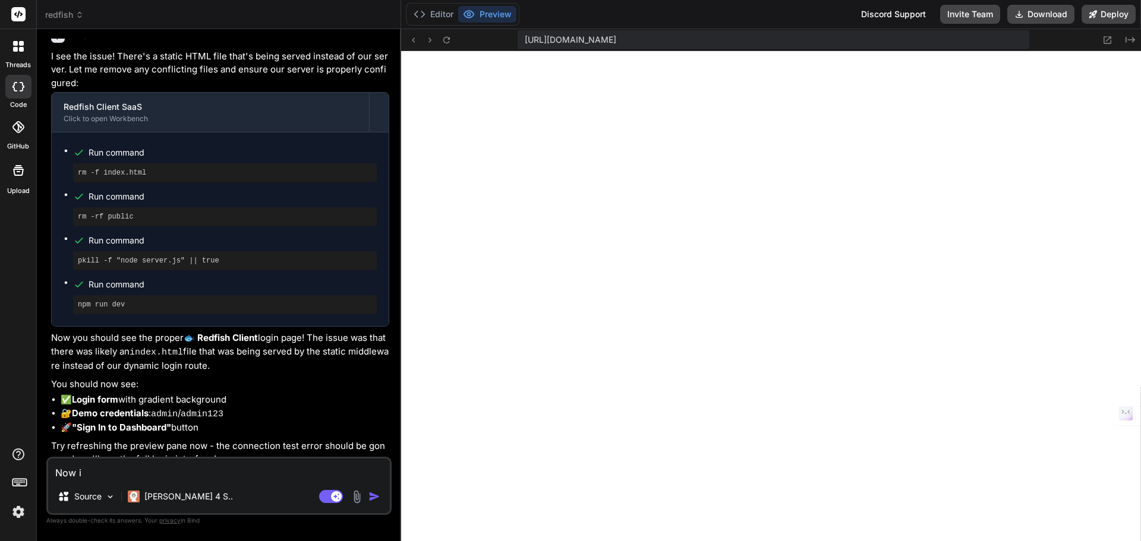
type textarea "Now i s"
type textarea "x"
type textarea "Now i se"
type textarea "x"
type textarea "Now i see"
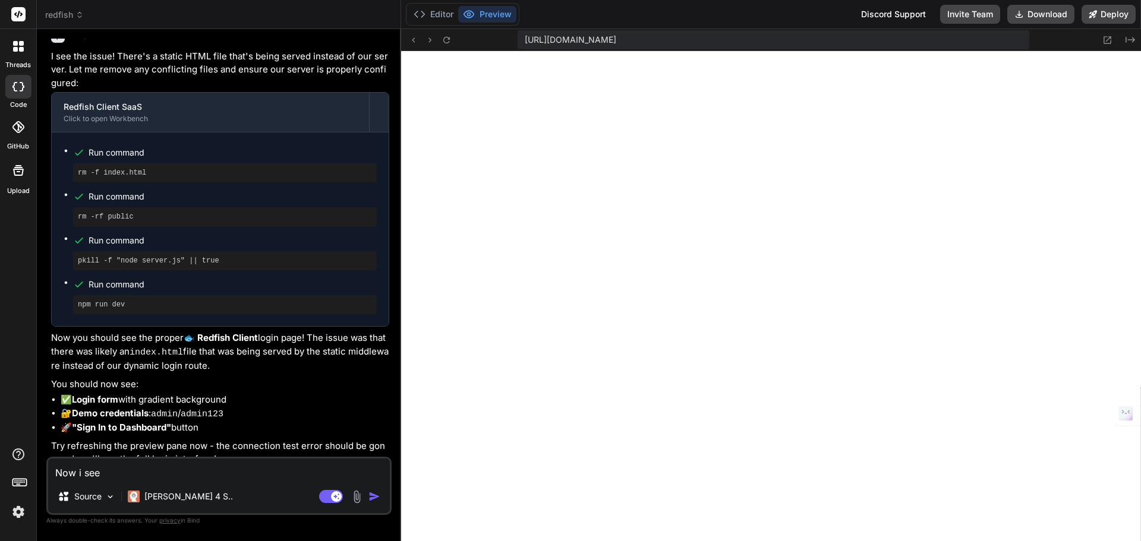
type textarea "x"
type textarea "Now i see"
type textarea "x"
type textarea "Now i see t"
type textarea "x"
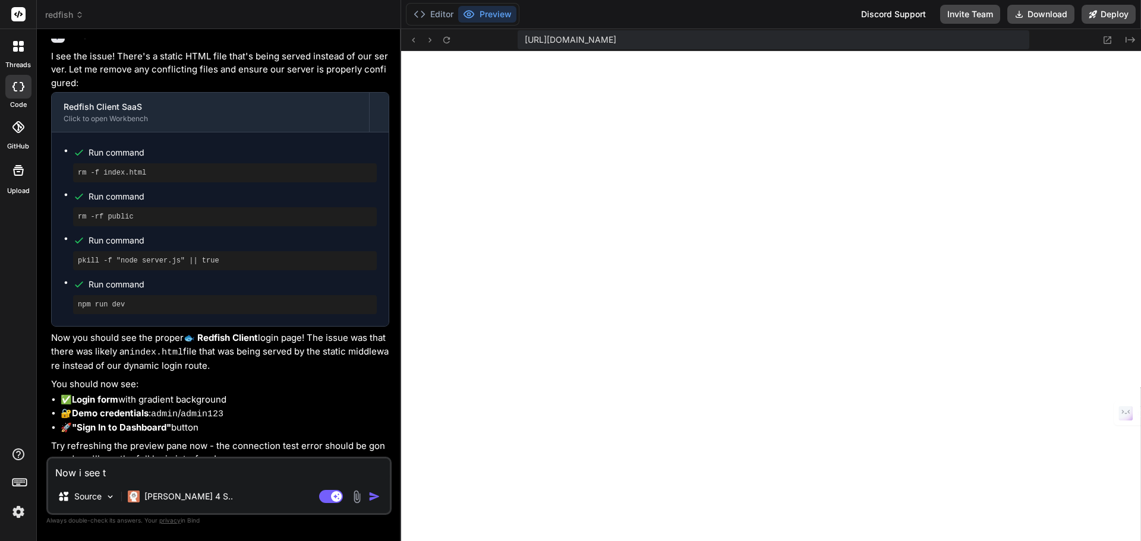
type textarea "Now i see th"
type textarea "x"
type textarea "Now i see the"
type textarea "x"
type textarea "Now i see the"
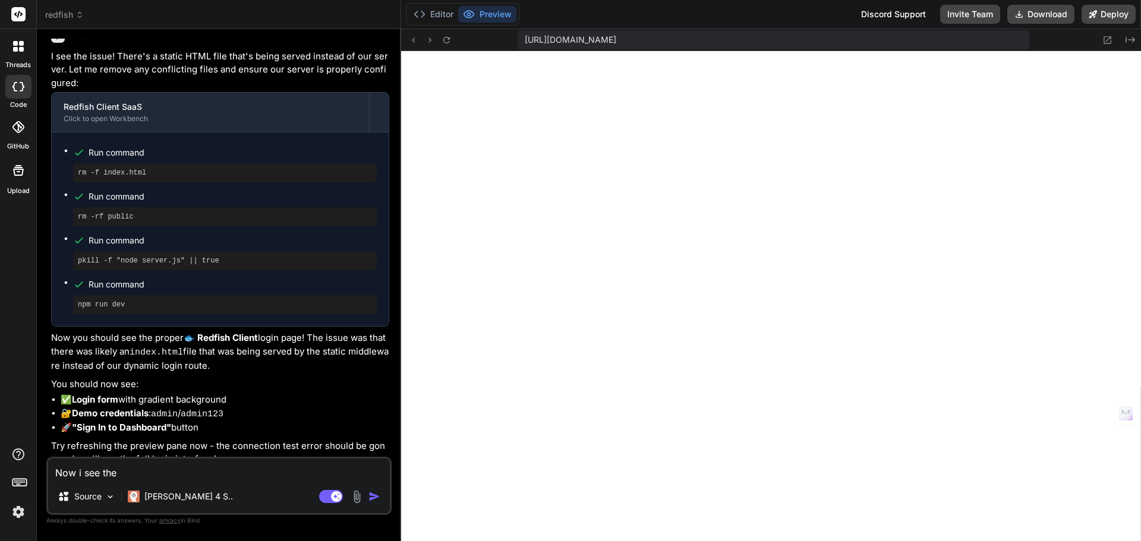
type textarea "x"
type textarea "Now i see the w"
type textarea "x"
type textarea "Now i see the we"
type textarea "x"
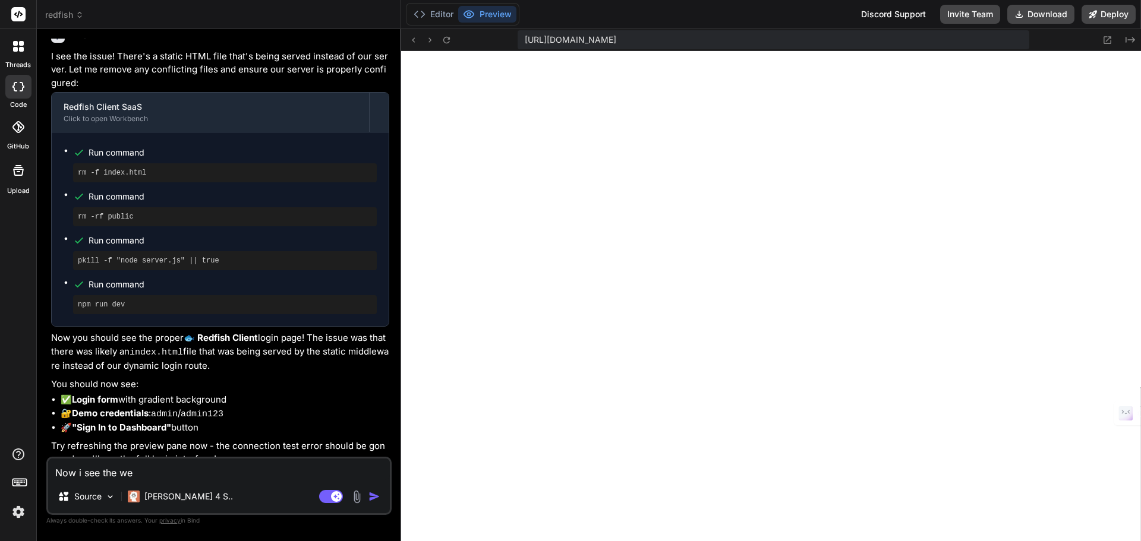
type textarea "Now i see the web"
type textarea "x"
type textarea "Now i see the webs"
type textarea "x"
type textarea "Now i see the websi"
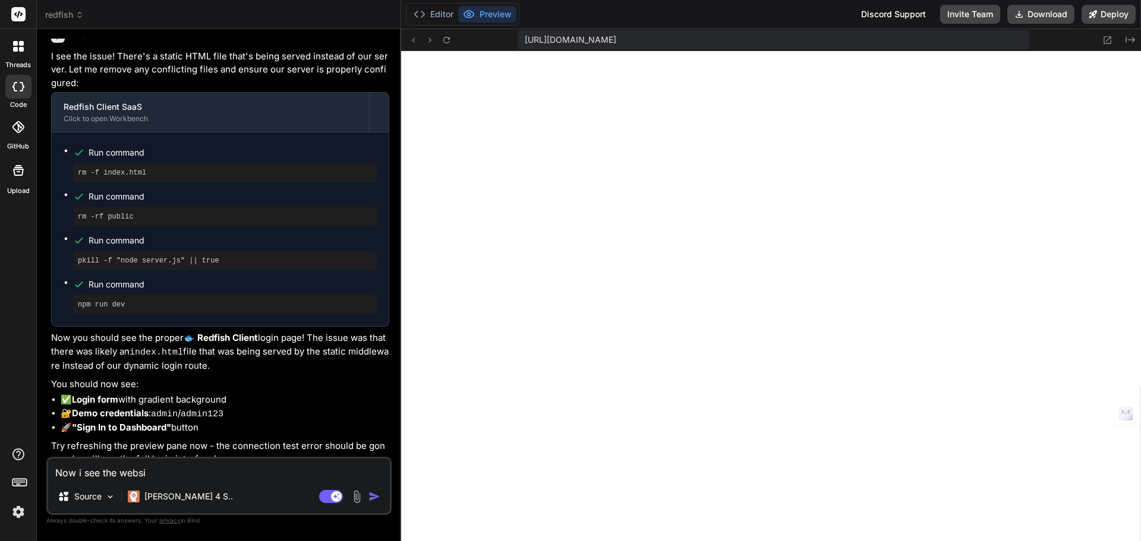
type textarea "x"
type textarea "Now i see the websit"
type textarea "x"
type textarea "Now i see the website"
type textarea "x"
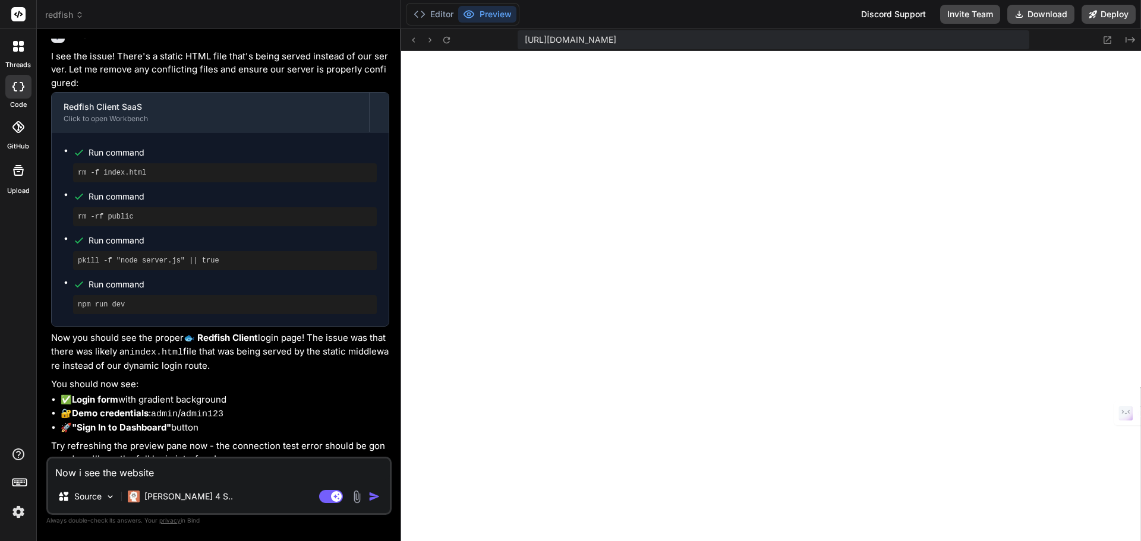
type textarea "Now i see the websit"
type textarea "x"
type textarea "Now i see the websi"
type textarea "x"
type textarea "Now i see the webs"
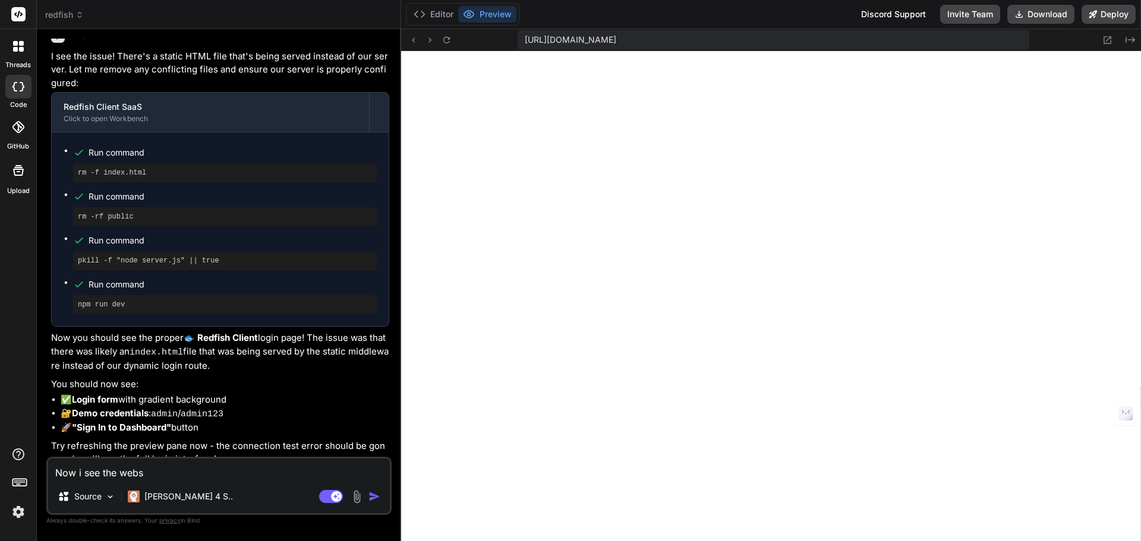
type textarea "x"
type textarea "Now i see the web"
type textarea "x"
type textarea "Now i see the web"
type textarea "x"
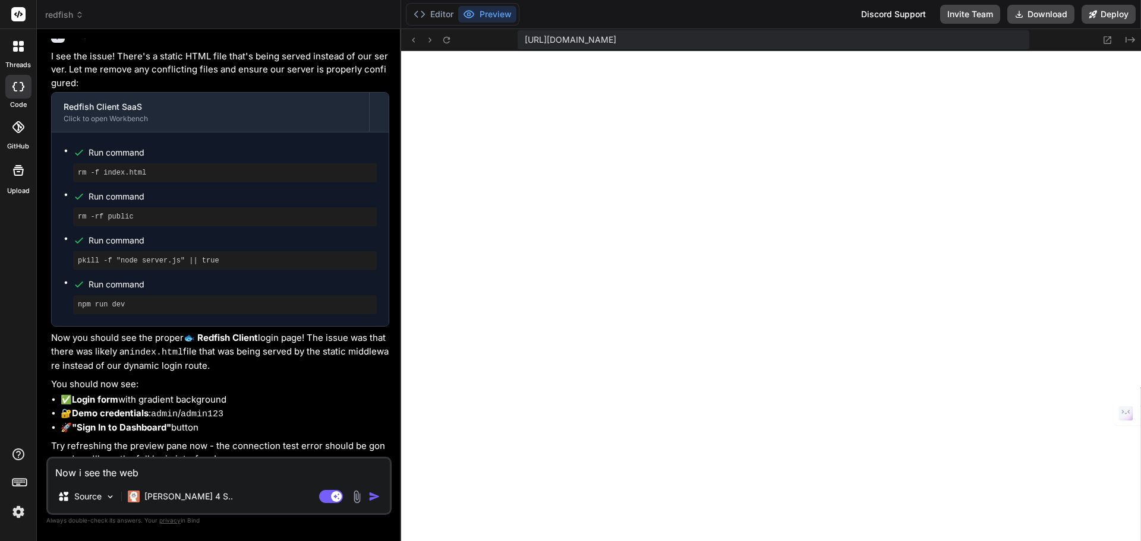
type textarea "Now i see the web a"
type textarea "x"
type textarea "Now i see the web ap"
type textarea "x"
type textarea "Now i see the web app"
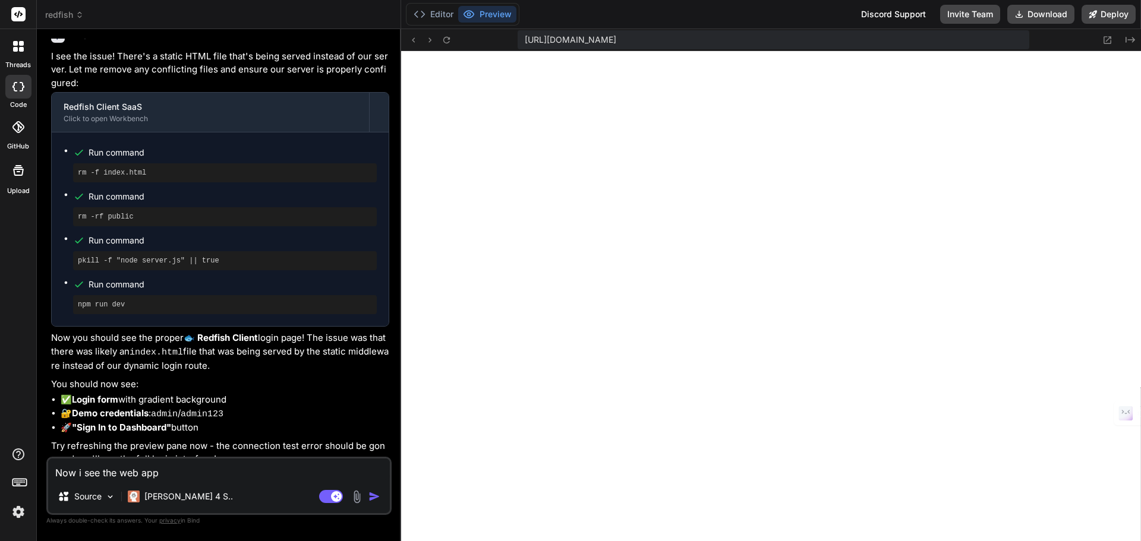
type textarea "x"
type textarea "Now i see the web app,"
type textarea "x"
type textarea "Now i see the web app,"
type textarea "x"
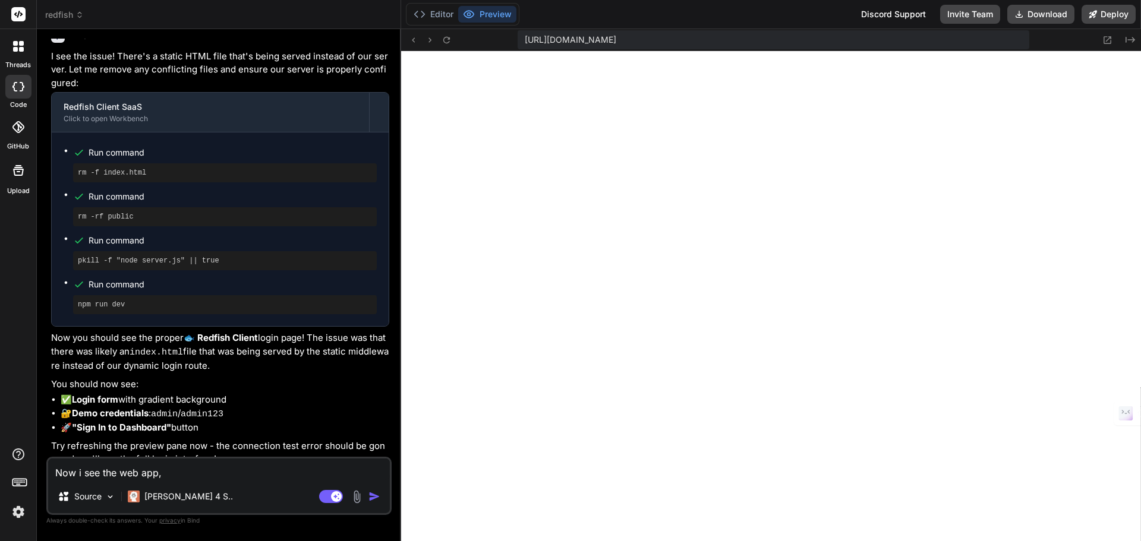
type textarea "Now i see the web app, b"
type textarea "x"
type textarea "Now i see the web app, bu"
type textarea "x"
type textarea "Now i see the web app, but"
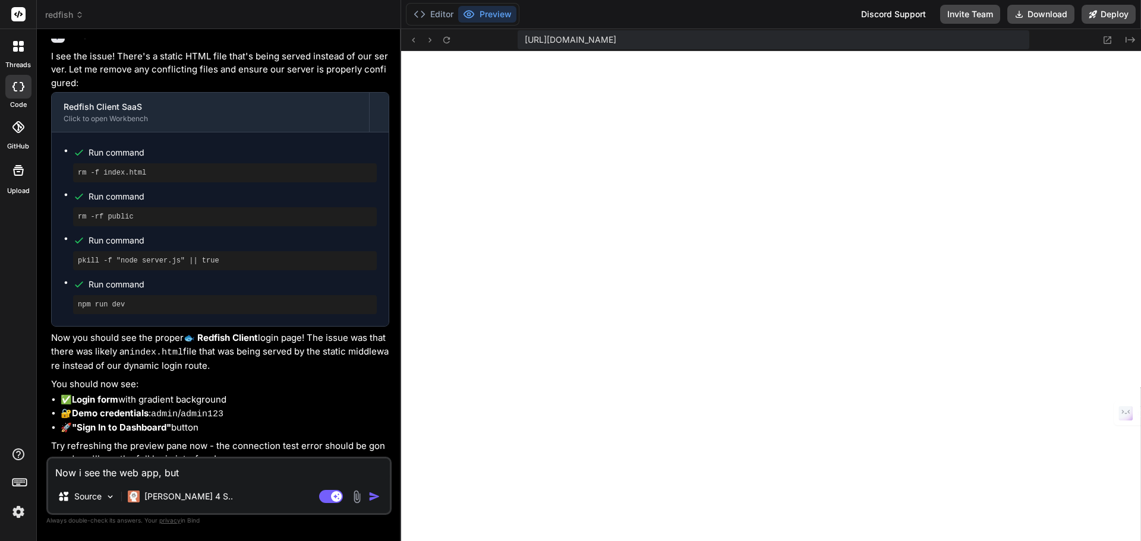
type textarea "x"
type textarea "Now i see the web app, but"
type textarea "x"
type textarea "Now i see the web app, but i"
type textarea "x"
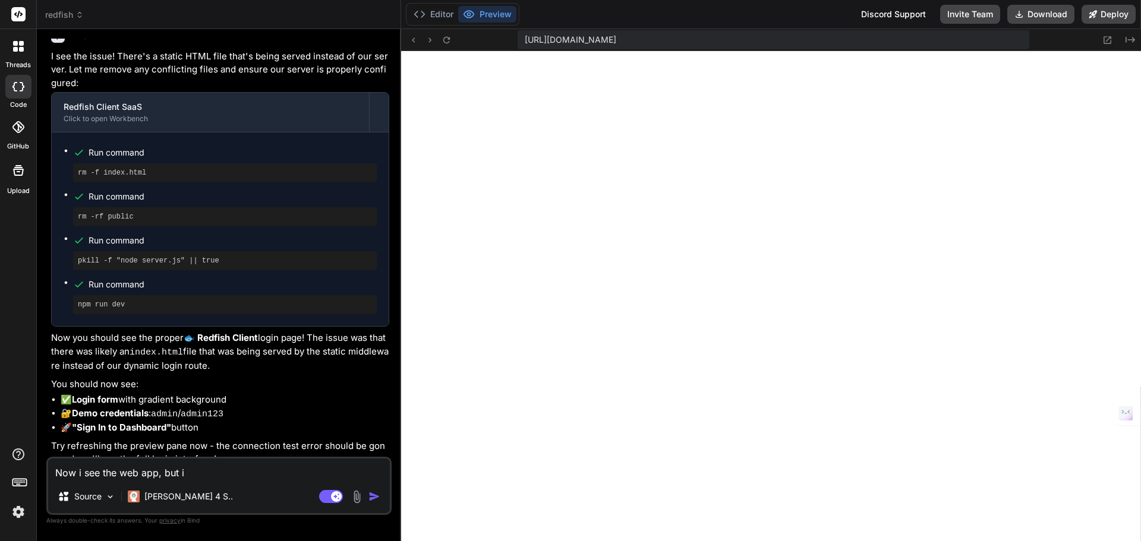
type textarea "Now i see the web app, but it"
type textarea "x"
type textarea "Now i see the web app, but it"
type textarea "x"
type textarea "Now i see the web app, but it n"
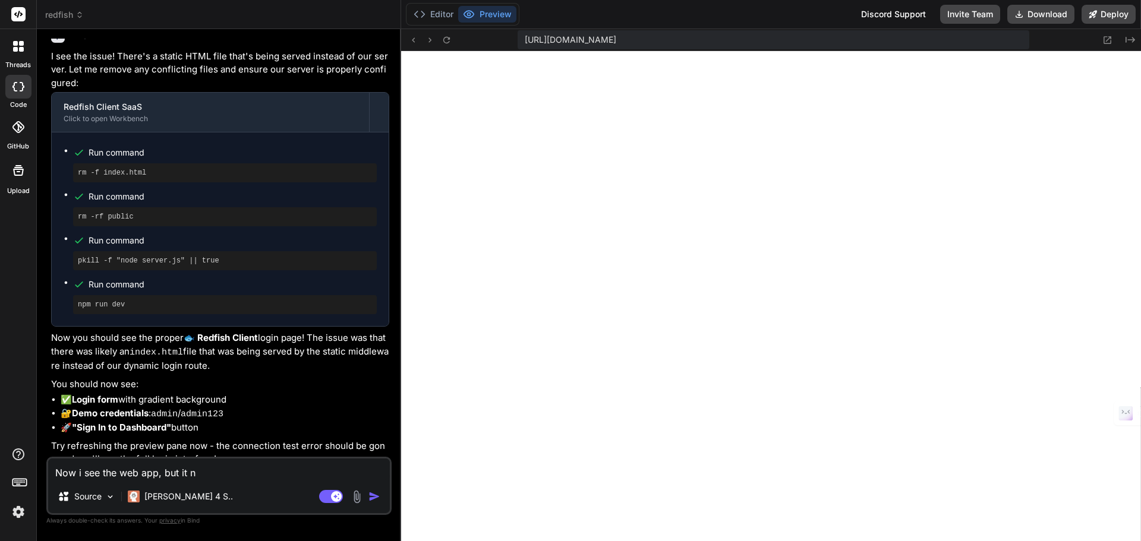
type textarea "x"
type textarea "Now i see the web app, but it ne"
type textarea "x"
type textarea "Now i see the web app, but it nee"
type textarea "x"
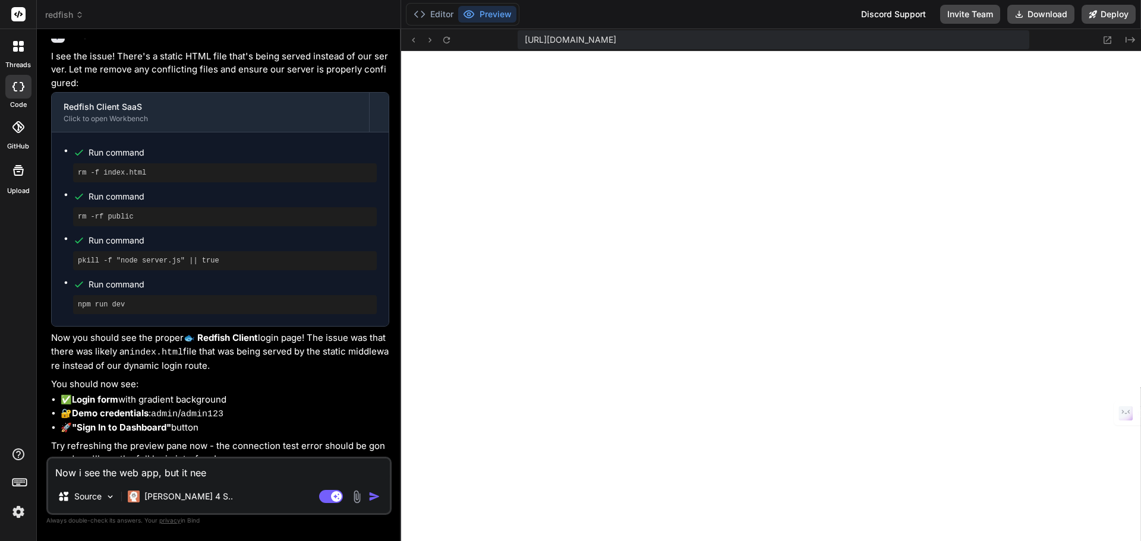
type textarea "Now i see the web app, but it need"
type textarea "x"
type textarea "Now i see the web app, but it needs"
type textarea "x"
type textarea "Now i see the web app, but it needs"
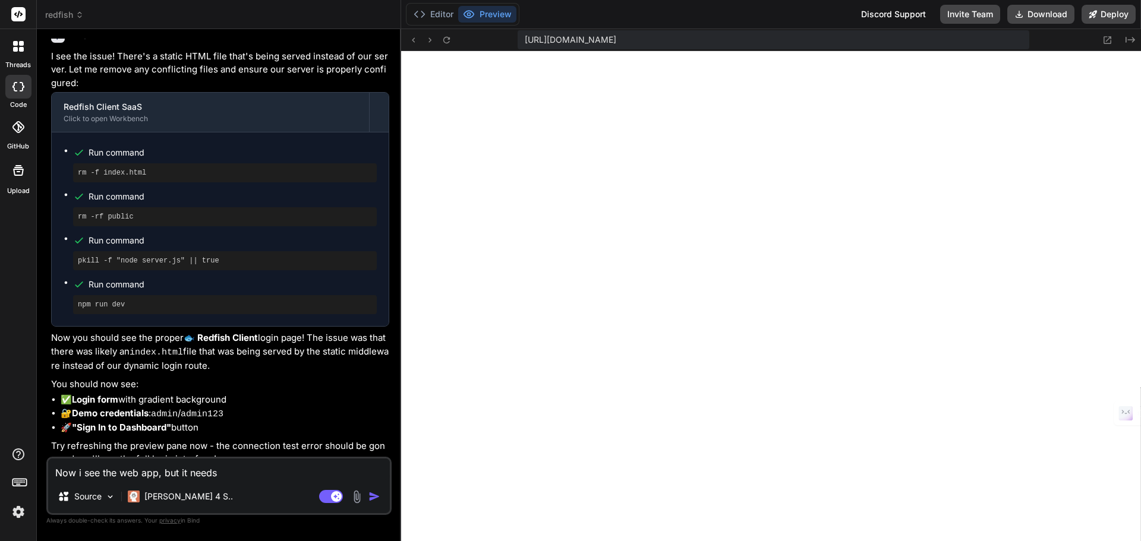
type textarea "x"
type textarea "Now i see the web app, but it needs a"
type textarea "x"
type textarea "Now i see the web app, but it needs a"
type textarea "x"
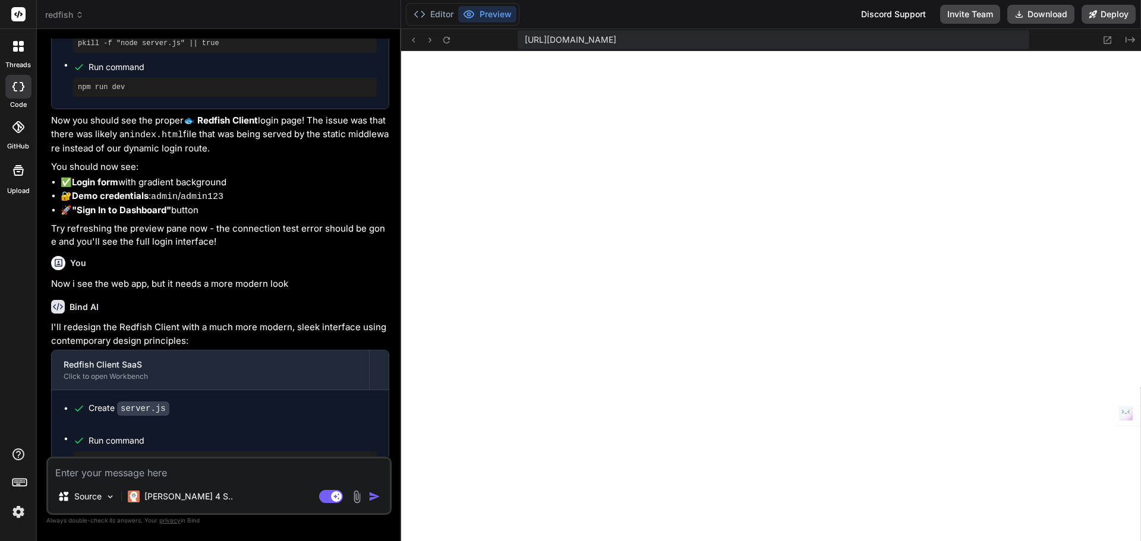
scroll to position [1140, 0]
click at [445, 34] on button at bounding box center [446, 40] width 14 height 14
click at [130, 468] on textarea at bounding box center [219, 469] width 342 height 21
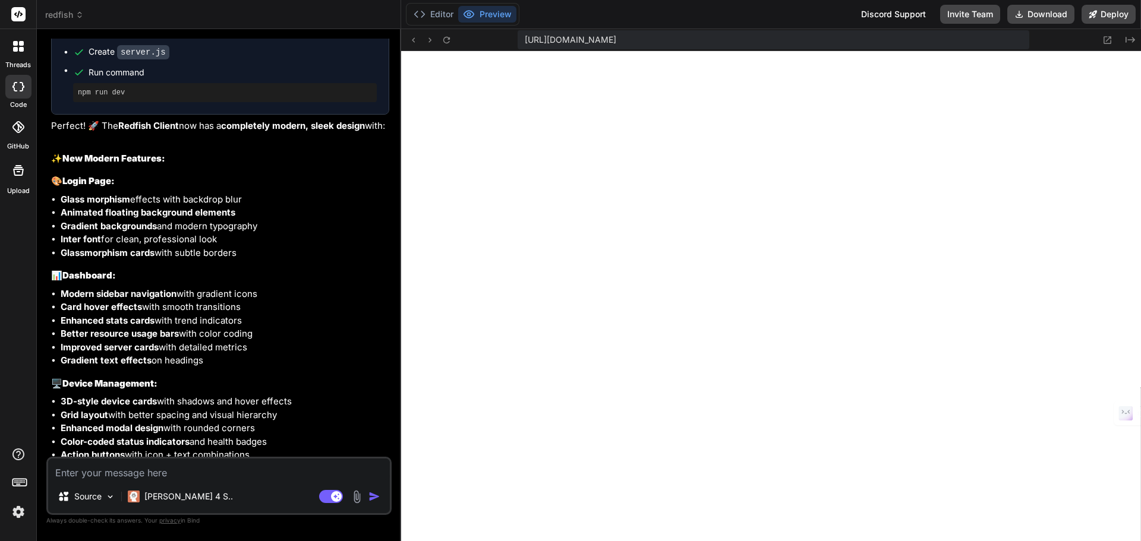
scroll to position [3104, 0]
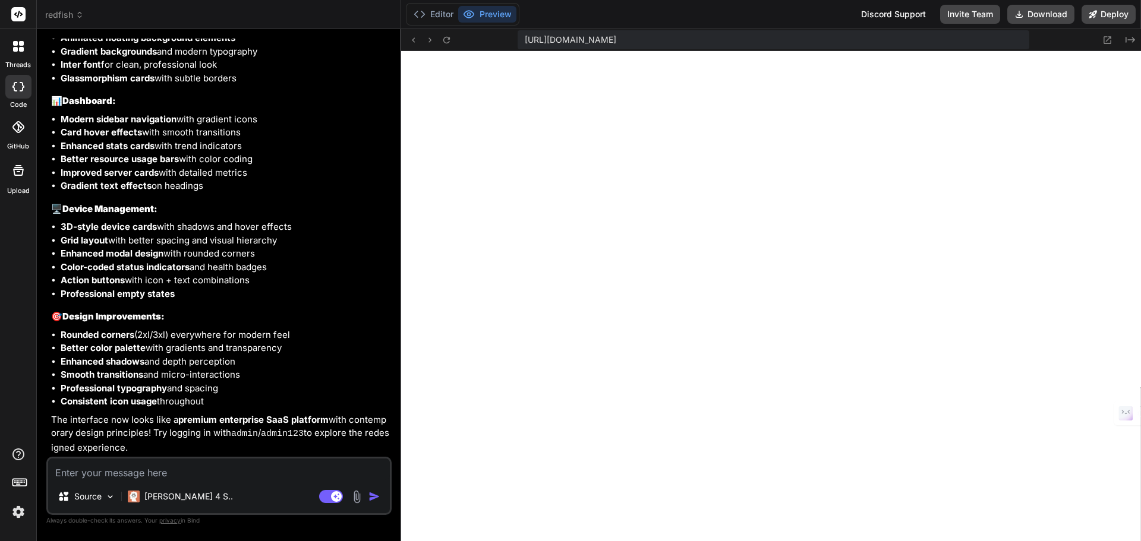
click at [70, 467] on textarea at bounding box center [219, 469] width 342 height 21
click at [203, 471] on textarea "modernize all the web app" at bounding box center [219, 469] width 342 height 21
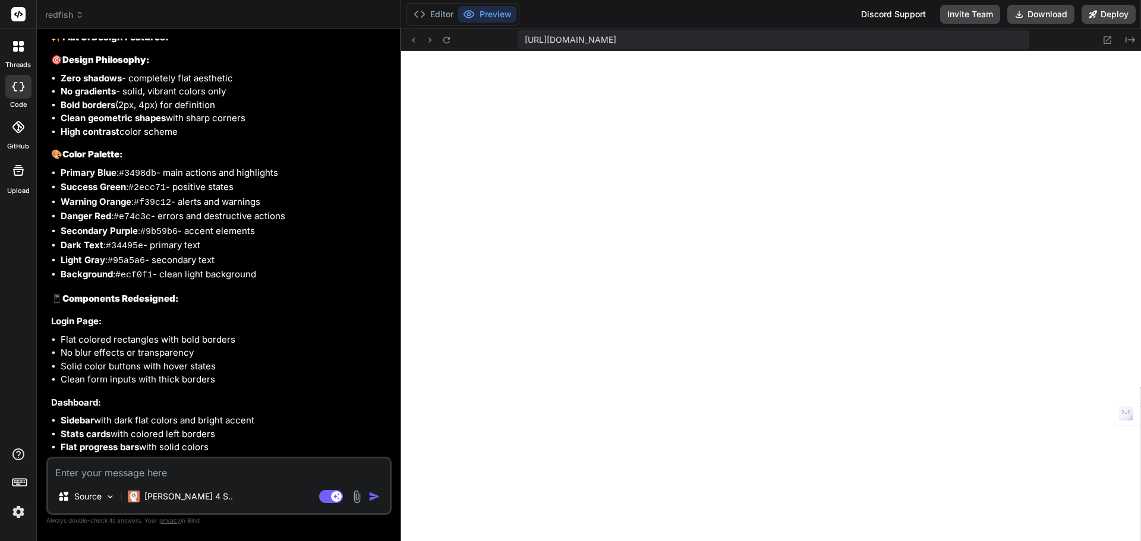
scroll to position [4038, 0]
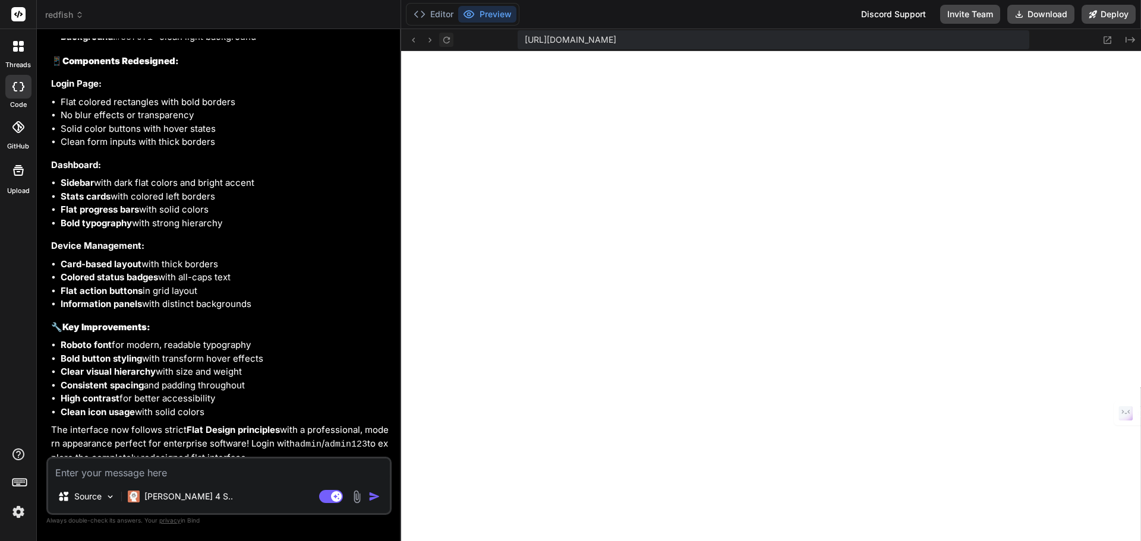
click at [442, 40] on icon at bounding box center [447, 40] width 10 height 10
click at [130, 469] on textarea at bounding box center [219, 469] width 342 height 21
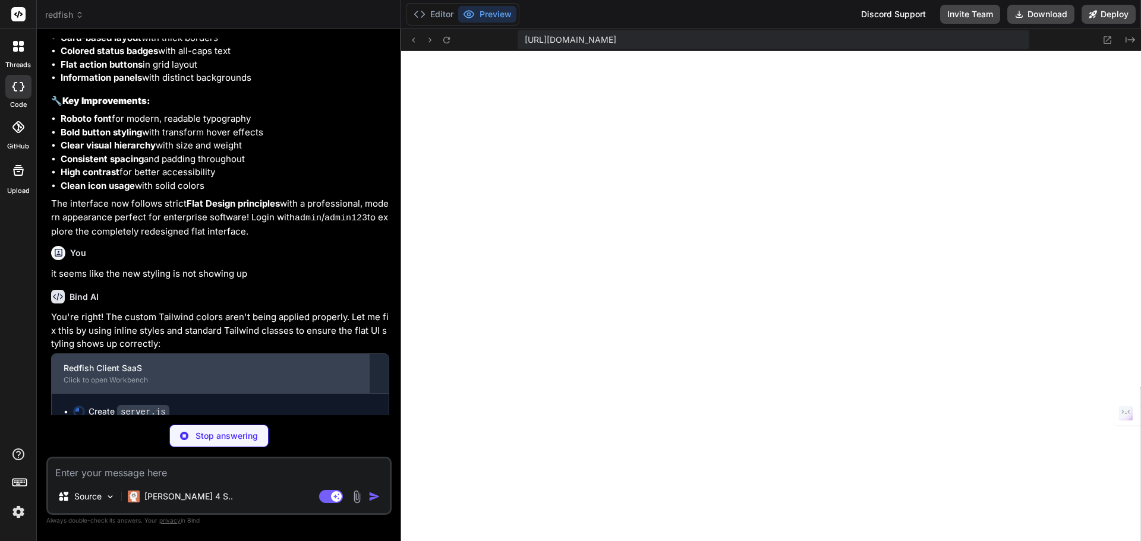
scroll to position [4269, 0]
